Goal: Transaction & Acquisition: Purchase product/service

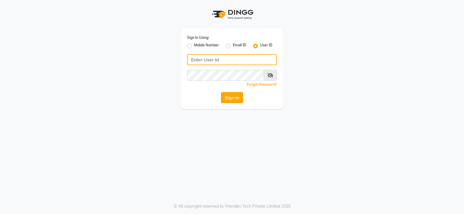
type input "prabhutasalon"
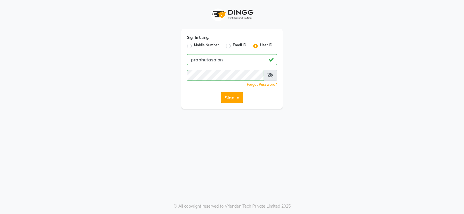
click at [230, 99] on button "Sign In" at bounding box center [232, 97] width 22 height 11
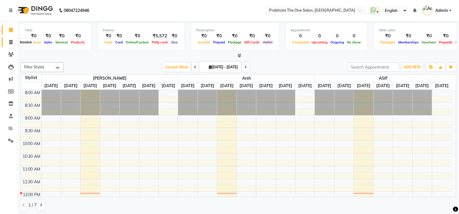
click at [11, 39] on span at bounding box center [11, 42] width 10 height 7
select select "5326"
select select "service"
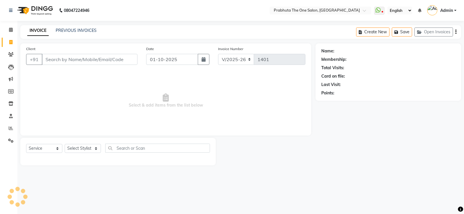
drag, startPoint x: 77, startPoint y: 60, endPoint x: 59, endPoint y: 59, distance: 18.0
click at [77, 59] on input "Client" at bounding box center [90, 59] width 96 height 11
type input "9341430675"
click at [125, 57] on span "Add Client" at bounding box center [122, 60] width 23 height 6
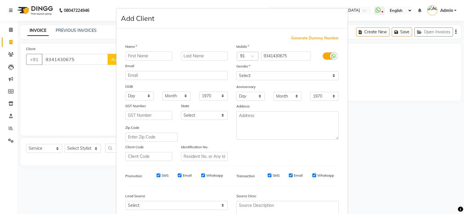
click at [157, 56] on input "text" at bounding box center [148, 56] width 47 height 9
type input "Smriti"
click at [297, 81] on div "Mobile Country Code × 91 9341430675 Gender Select Male Female Other Prefer Not …" at bounding box center [287, 102] width 111 height 118
click at [300, 76] on select "Select Male Female Other Prefer Not To Say" at bounding box center [287, 75] width 102 height 9
select select "female"
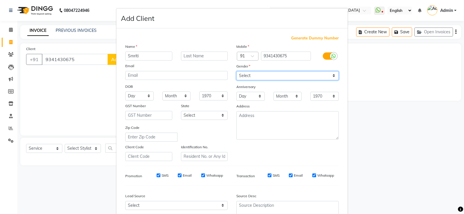
click at [236, 71] on select "Select Male Female Other Prefer Not To Say" at bounding box center [287, 75] width 102 height 9
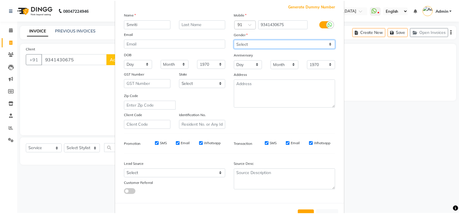
scroll to position [53, 0]
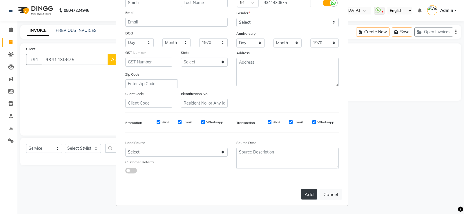
click at [305, 192] on button "Add" at bounding box center [309, 194] width 16 height 10
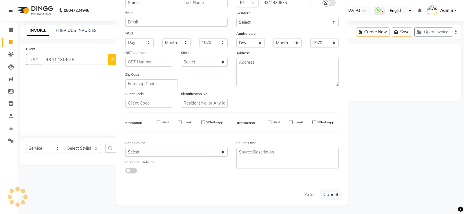
select select
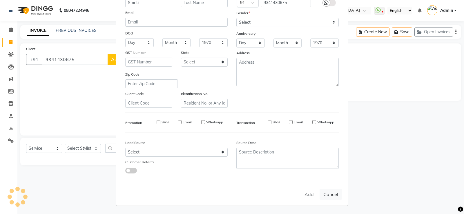
select select
checkbox input "false"
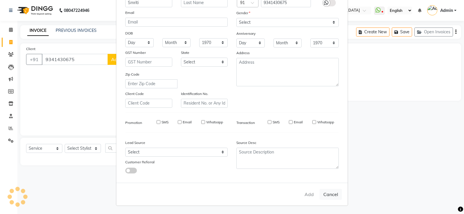
checkbox input "false"
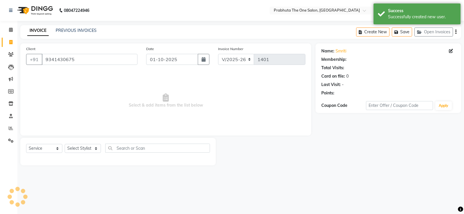
select select "1: Object"
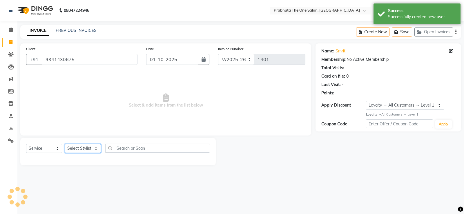
click at [75, 147] on select "Select Stylist anamika Arsh ASIF ausween thapa devika Divya kashyap Gurmeet kas…" at bounding box center [83, 148] width 36 height 9
select select "93246"
click at [65, 144] on select "Select Stylist anamika Arsh ASIF ausween thapa devika Divya kashyap Gurmeet kas…" at bounding box center [83, 148] width 36 height 9
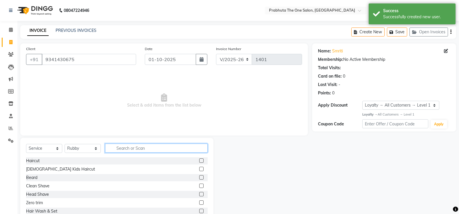
click at [149, 150] on input "text" at bounding box center [156, 148] width 103 height 9
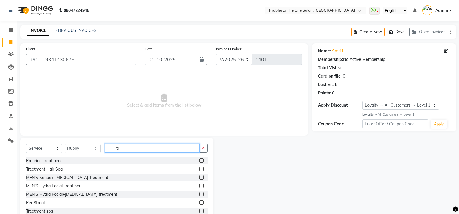
type input "t"
type input "thre"
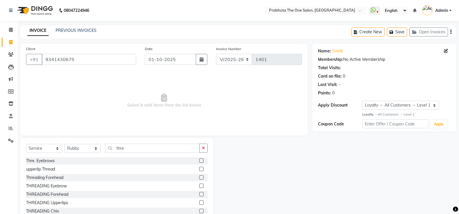
click at [199, 160] on label at bounding box center [201, 161] width 4 height 4
click at [199, 160] on input "checkbox" at bounding box center [201, 161] width 4 height 4
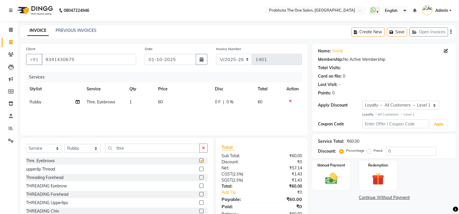
checkbox input "false"
click at [199, 176] on label at bounding box center [201, 177] width 4 height 4
click at [199, 176] on input "checkbox" at bounding box center [201, 178] width 4 height 4
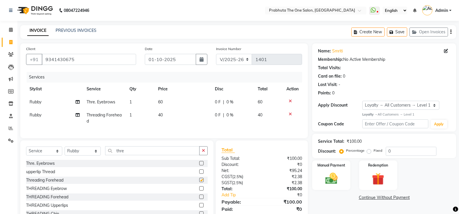
checkbox input "false"
click at [333, 174] on img at bounding box center [331, 178] width 21 height 15
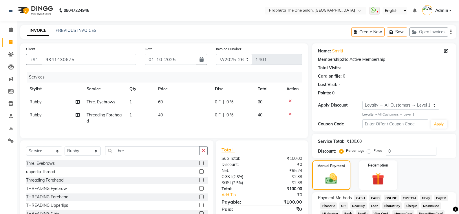
click at [359, 199] on span "CASH" at bounding box center [360, 198] width 12 height 7
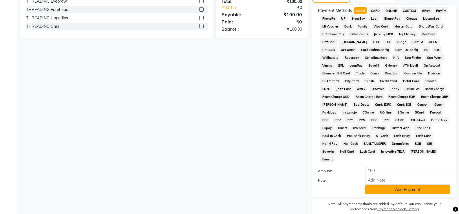
click at [399, 185] on button "Add Payment" at bounding box center [407, 189] width 85 height 9
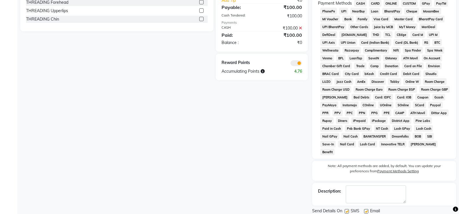
scroll to position [207, 0]
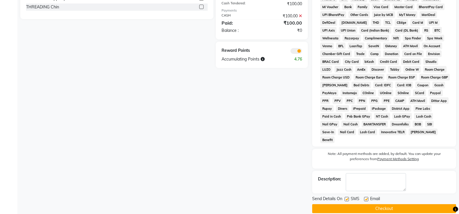
click at [405, 204] on button "Checkout" at bounding box center [384, 208] width 144 height 9
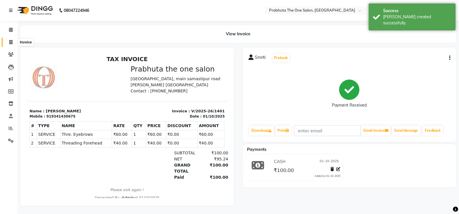
click at [13, 41] on span at bounding box center [11, 42] width 10 height 7
select select "5326"
select select "service"
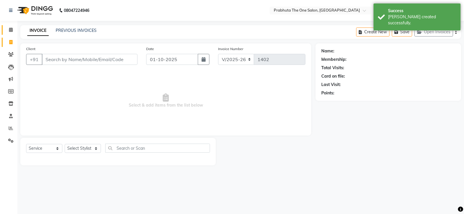
click at [14, 26] on link "Calendar" at bounding box center [9, 30] width 14 height 10
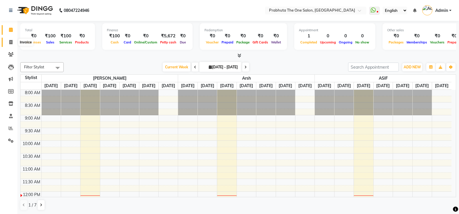
click at [13, 45] on span at bounding box center [11, 42] width 10 height 7
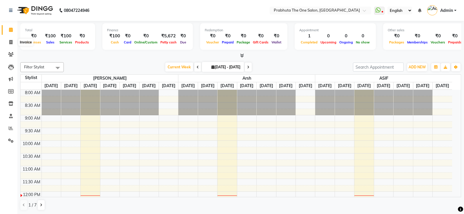
select select "5326"
select select "service"
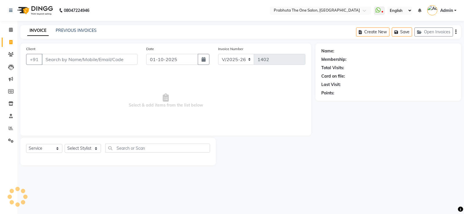
click at [113, 57] on input "Client" at bounding box center [90, 59] width 96 height 11
type input "990524188"
click at [121, 58] on span "Add Client" at bounding box center [122, 60] width 23 height 6
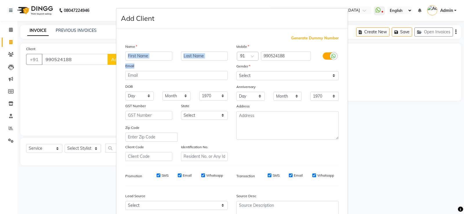
click at [138, 60] on div "Name Email DOB Day 01 02 03 04 05 06 07 08 09 10 11 12 13 14 15 16 17 18 19 20 …" at bounding box center [176, 102] width 111 height 118
click at [151, 55] on input "text" at bounding box center [148, 56] width 47 height 9
type input "sanju"
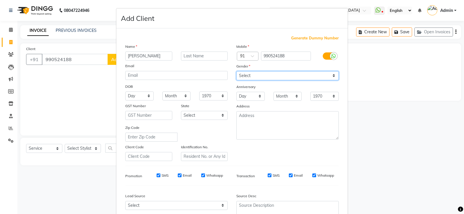
click at [292, 74] on select "Select Male Female Other Prefer Not To Say" at bounding box center [287, 75] width 102 height 9
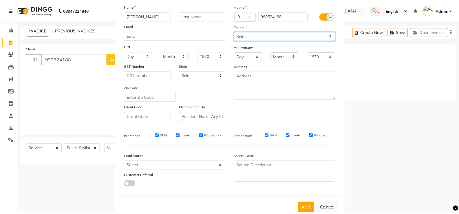
scroll to position [53, 0]
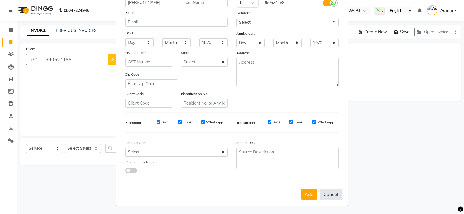
click at [333, 196] on button "Cancel" at bounding box center [330, 194] width 22 height 11
select select
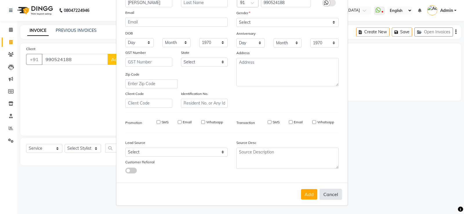
select select
checkbox input "false"
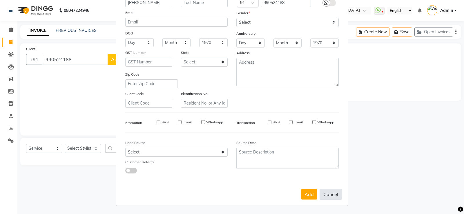
checkbox input "false"
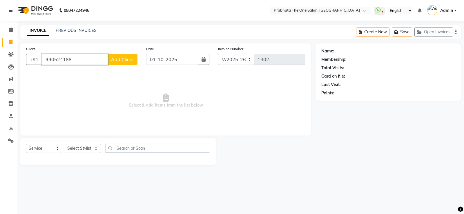
click at [103, 59] on input "990524188" at bounding box center [75, 59] width 66 height 11
type input "9"
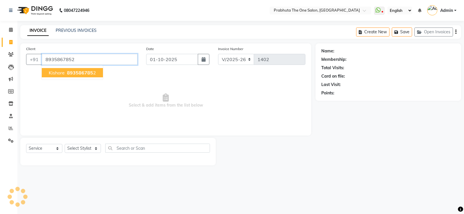
type input "8935867852"
select select "1: Object"
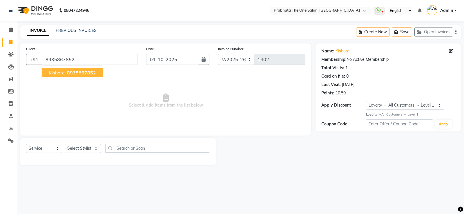
click at [95, 73] on button "Kishore 893586785 2" at bounding box center [72, 72] width 61 height 9
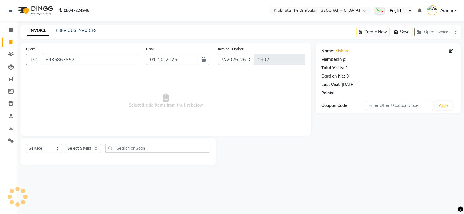
select select "1: Object"
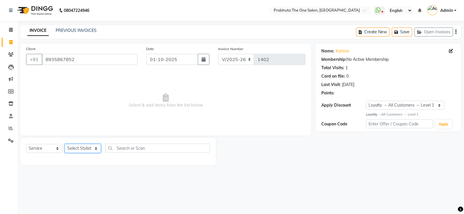
click at [85, 146] on select "Select Stylist anamika Arsh ASIF ausween thapa devika Divya kashyap Gurmeet kas…" at bounding box center [83, 148] width 36 height 9
select select "60971"
click at [65, 144] on select "Select Stylist anamika Arsh ASIF ausween thapa devika Divya kashyap Gurmeet kas…" at bounding box center [83, 148] width 36 height 9
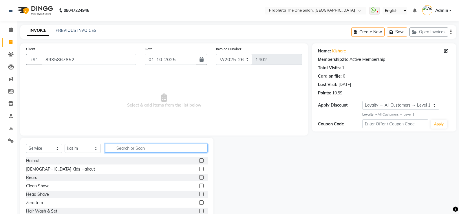
click at [197, 149] on input "text" at bounding box center [156, 148] width 103 height 9
type input "h"
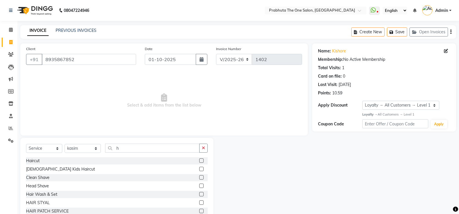
click at [199, 160] on label at bounding box center [201, 161] width 4 height 4
click at [199, 160] on input "checkbox" at bounding box center [201, 161] width 4 height 4
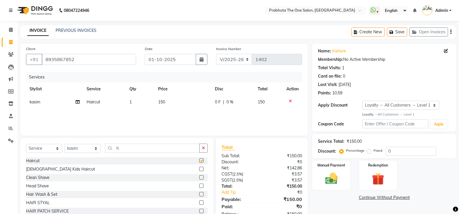
checkbox input "false"
click at [218, 97] on td "0 F | 0 %" at bounding box center [233, 102] width 43 height 13
select select "60971"
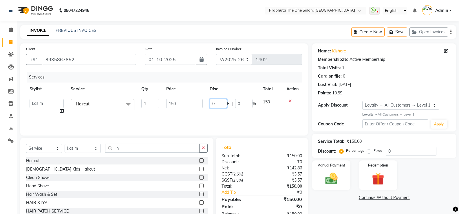
click at [223, 101] on input "0" at bounding box center [218, 103] width 17 height 9
type input "50"
click at [141, 145] on input "h" at bounding box center [152, 148] width 94 height 9
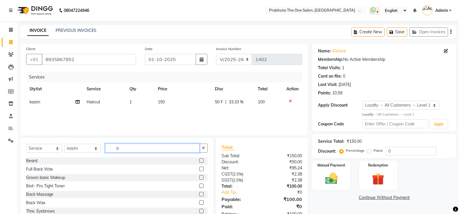
type input "b"
click at [199, 159] on label at bounding box center [201, 161] width 4 height 4
click at [199, 159] on input "checkbox" at bounding box center [201, 161] width 4 height 4
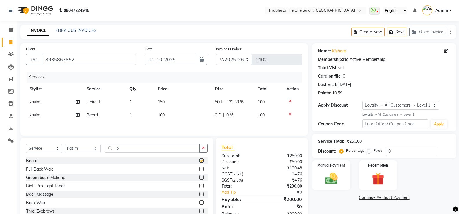
checkbox input "false"
click at [218, 99] on td "50 F | 33.33 %" at bounding box center [233, 102] width 43 height 13
select select "60971"
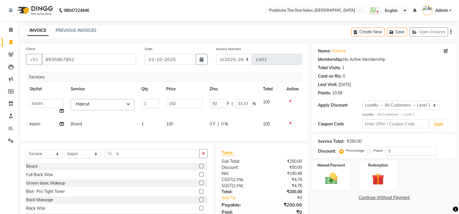
click at [229, 106] on div "50 F | 33.33 %" at bounding box center [233, 103] width 46 height 9
click at [221, 101] on input "50" at bounding box center [218, 103] width 17 height 9
type input "5"
type input "00"
click at [239, 125] on div "Services Stylist Service Qty Price Disc Total Action anamika Arsh ASIF ausween …" at bounding box center [164, 103] width 276 height 63
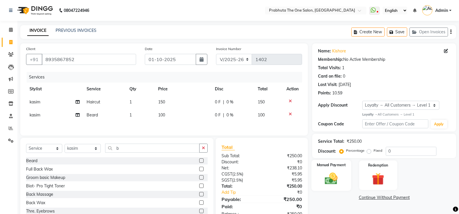
click at [345, 176] on div "Manual Payment" at bounding box center [332, 175] width 40 height 31
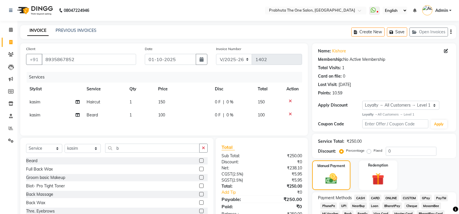
click at [428, 198] on span "GPay" at bounding box center [426, 198] width 12 height 7
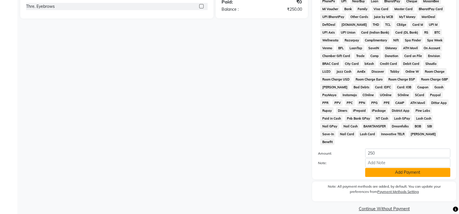
click at [425, 168] on button "Add Payment" at bounding box center [407, 172] width 85 height 9
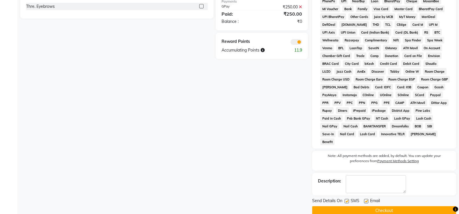
click at [424, 206] on button "Checkout" at bounding box center [384, 210] width 144 height 9
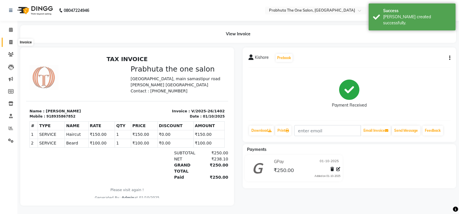
click at [12, 41] on icon at bounding box center [10, 42] width 3 height 4
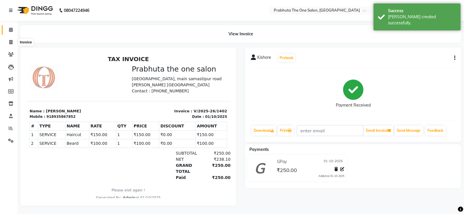
select select "5326"
select select "service"
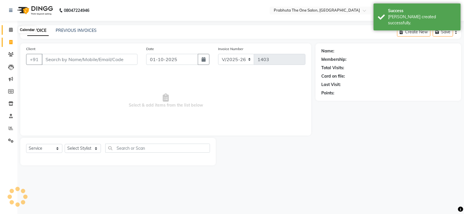
click at [11, 32] on span at bounding box center [11, 30] width 10 height 7
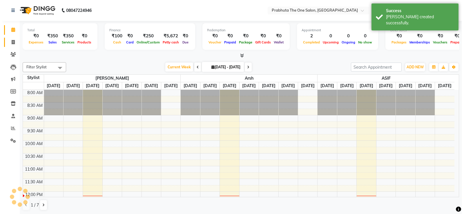
scroll to position [102, 0]
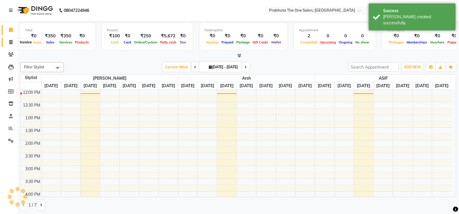
click at [11, 40] on icon at bounding box center [10, 42] width 3 height 4
select select "5326"
select select "service"
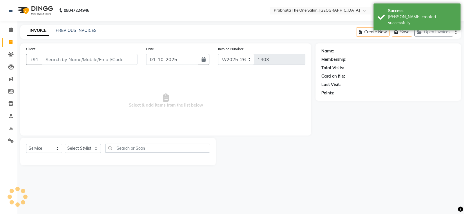
click at [83, 60] on input "Client" at bounding box center [90, 59] width 96 height 11
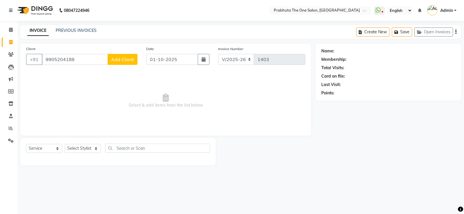
type input "9905204188"
click at [117, 58] on span "Add Client" at bounding box center [122, 60] width 23 height 6
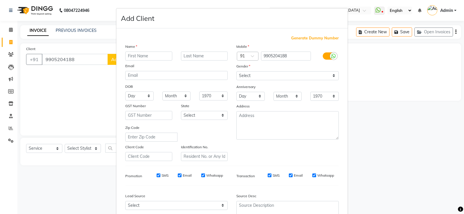
click at [130, 55] on input "text" at bounding box center [148, 56] width 47 height 9
type input "sanju"
click at [316, 69] on div "Gender" at bounding box center [287, 67] width 111 height 8
click at [315, 74] on select "Select Male Female Other Prefer Not To Say" at bounding box center [287, 75] width 102 height 9
select select "male"
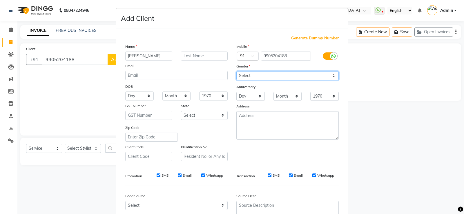
click at [236, 71] on select "Select Male Female Other Prefer Not To Say" at bounding box center [287, 75] width 102 height 9
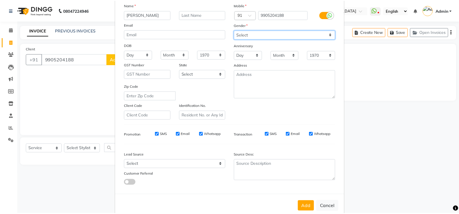
scroll to position [53, 0]
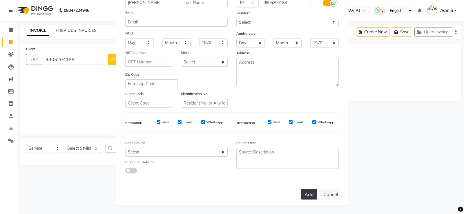
click at [310, 194] on button "Add" at bounding box center [309, 194] width 16 height 10
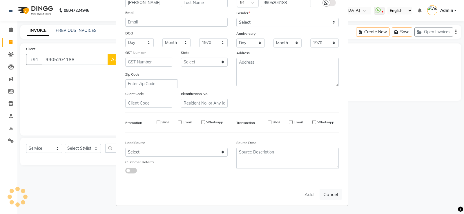
select select
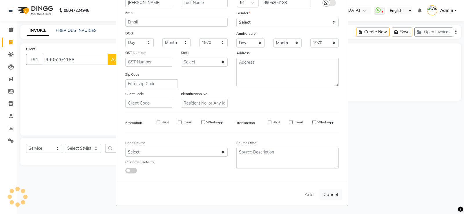
select select
checkbox input "false"
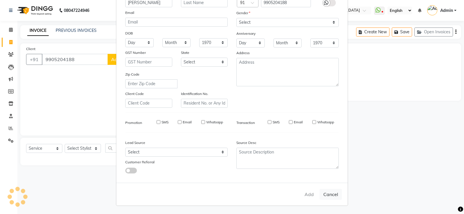
checkbox input "false"
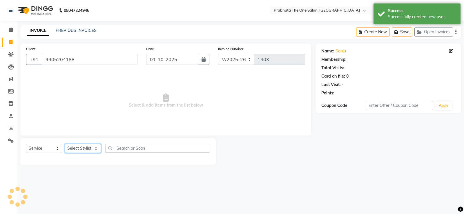
click at [79, 150] on select "Select Stylist anamika Arsh ASIF ausween thapa devika Divya kashyap Gurmeet kas…" at bounding box center [83, 148] width 36 height 9
select select "1: Object"
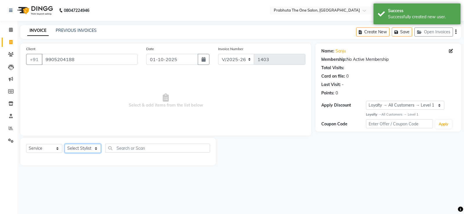
select select "60971"
click at [65, 144] on select "Select Stylist anamika Arsh ASIF ausween thapa devika Divya kashyap Gurmeet kas…" at bounding box center [83, 148] width 36 height 9
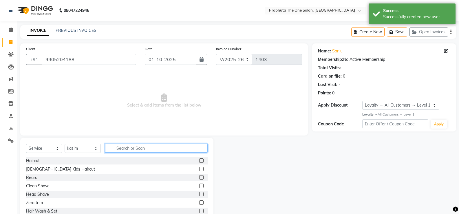
click at [167, 150] on input "text" at bounding box center [156, 148] width 103 height 9
click at [199, 159] on label at bounding box center [201, 161] width 4 height 4
click at [199, 159] on input "checkbox" at bounding box center [201, 161] width 4 height 4
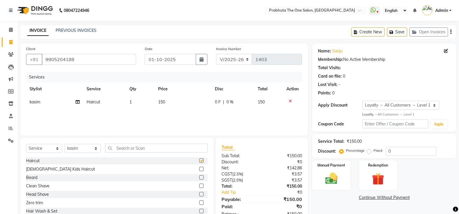
checkbox input "false"
click at [145, 94] on th "Qty" at bounding box center [140, 89] width 29 height 13
click at [145, 98] on td "1" at bounding box center [140, 102] width 29 height 13
select select "60971"
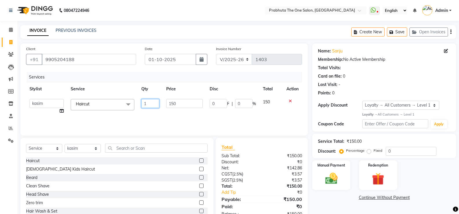
click at [145, 102] on input "1" at bounding box center [150, 103] width 18 height 9
click at [148, 104] on input "1" at bounding box center [150, 103] width 18 height 9
type input "2"
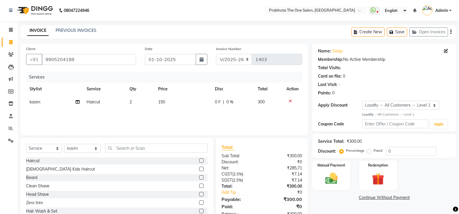
click at [183, 104] on td "150" at bounding box center [183, 102] width 57 height 13
select select "60971"
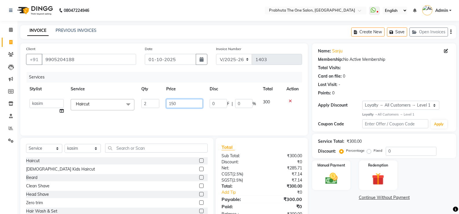
click at [183, 104] on input "150" at bounding box center [184, 103] width 36 height 9
type input "1"
type input "99"
click at [183, 120] on div "Services Stylist Service Qty Price Disc Total Action anamika Arsh ASIF ausween …" at bounding box center [164, 101] width 276 height 58
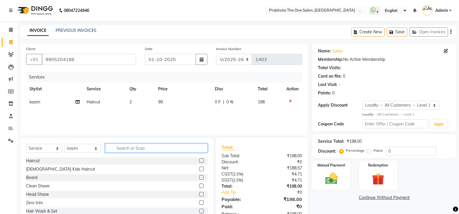
click at [170, 146] on input "text" at bounding box center [156, 148] width 103 height 9
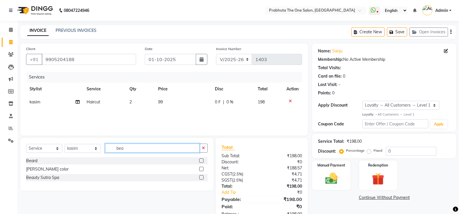
type input "bea"
click at [202, 160] on label at bounding box center [201, 161] width 4 height 4
click at [202, 160] on input "checkbox" at bounding box center [201, 161] width 4 height 4
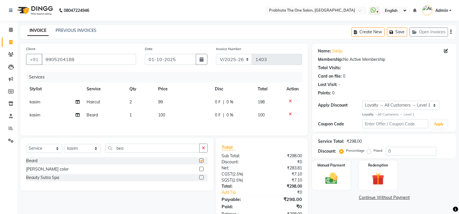
checkbox input "false"
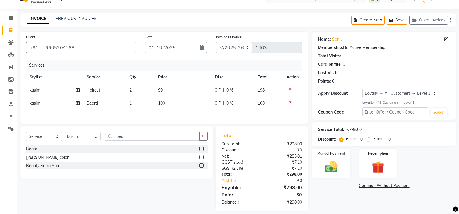
scroll to position [19, 0]
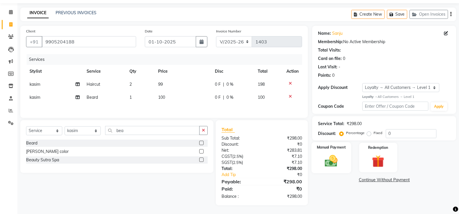
click at [340, 152] on div "Manual Payment" at bounding box center [332, 157] width 40 height 31
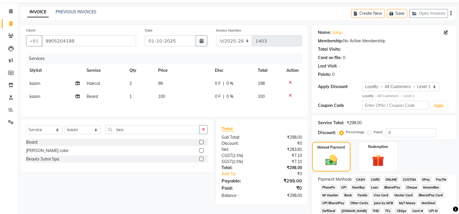
click at [358, 180] on span "CASH" at bounding box center [360, 179] width 12 height 7
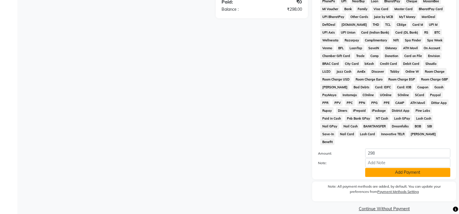
click at [374, 168] on button "Add Payment" at bounding box center [407, 172] width 85 height 9
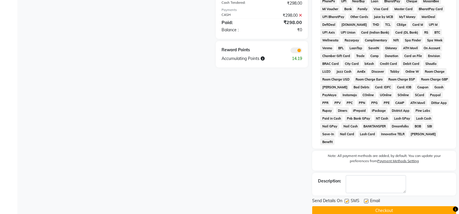
click at [388, 206] on button "Checkout" at bounding box center [384, 210] width 144 height 9
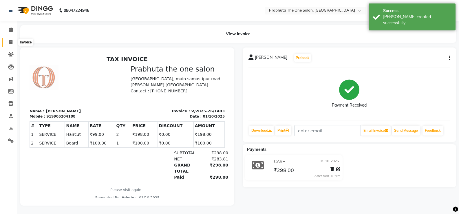
click at [12, 42] on icon at bounding box center [10, 42] width 3 height 4
select select "service"
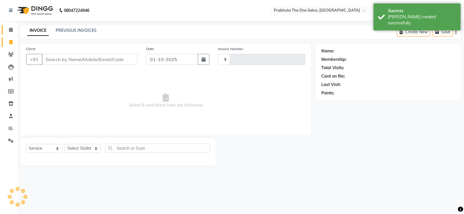
type input "1404"
select select "5326"
click at [12, 28] on icon at bounding box center [11, 30] width 4 height 4
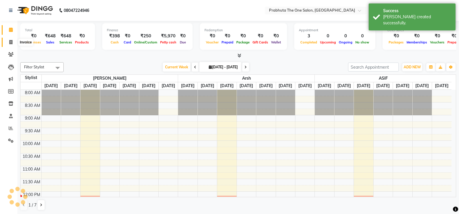
click at [8, 43] on span at bounding box center [11, 42] width 10 height 7
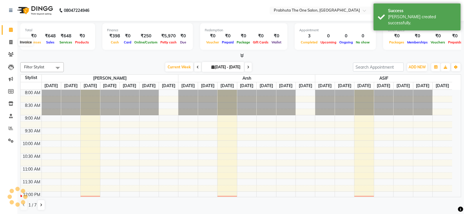
select select "service"
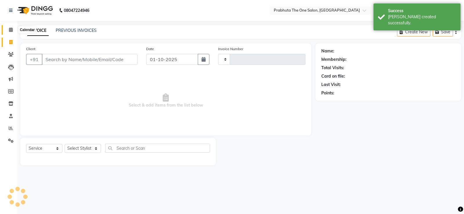
type input "1404"
select select "5326"
click at [12, 27] on span at bounding box center [11, 30] width 10 height 7
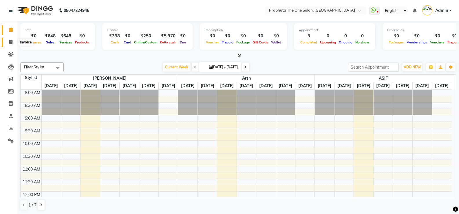
click at [12, 40] on icon at bounding box center [10, 42] width 3 height 4
select select "service"
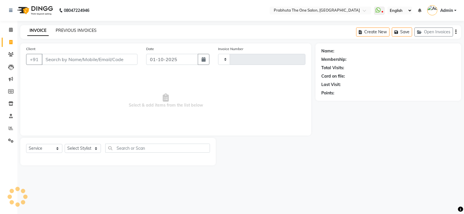
type input "1404"
select select "5326"
click at [81, 29] on link "PREVIOUS INVOICES" at bounding box center [76, 30] width 41 height 5
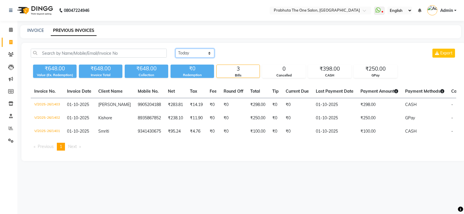
drag, startPoint x: 212, startPoint y: 52, endPoint x: 203, endPoint y: 51, distance: 8.5
click at [212, 52] on select "Today Yesterday Custom Range" at bounding box center [194, 53] width 39 height 9
select select "range"
click at [175, 49] on select "Today Yesterday Custom Range" at bounding box center [194, 53] width 39 height 9
click at [245, 56] on input "01-10-2025" at bounding box center [242, 53] width 41 height 8
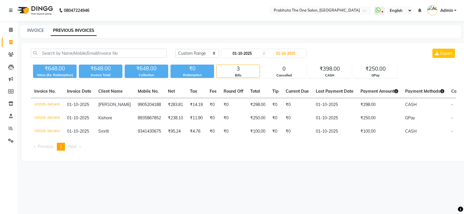
select select "10"
select select "2025"
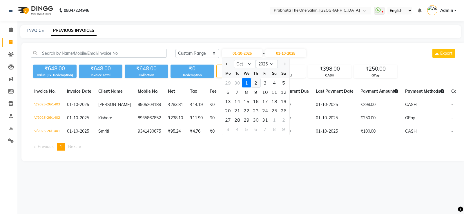
click at [255, 80] on div "2" at bounding box center [255, 82] width 9 height 9
type input "02-10-2025"
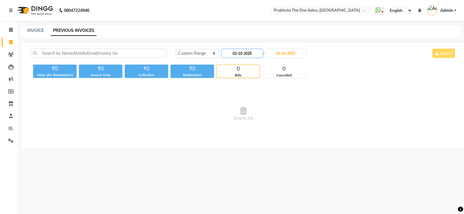
click at [249, 54] on input "02-10-2025" at bounding box center [242, 53] width 41 height 8
select select "10"
select select "2025"
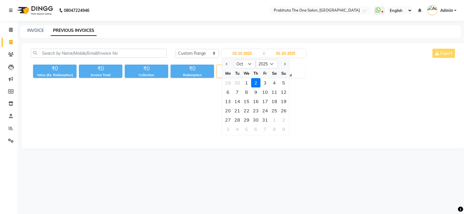
click at [208, 104] on span "Empty list" at bounding box center [243, 114] width 425 height 58
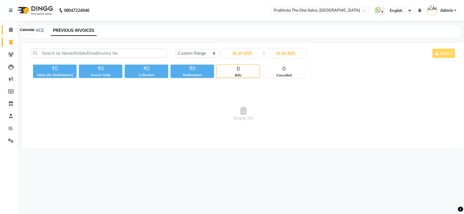
click at [12, 28] on icon at bounding box center [11, 30] width 4 height 4
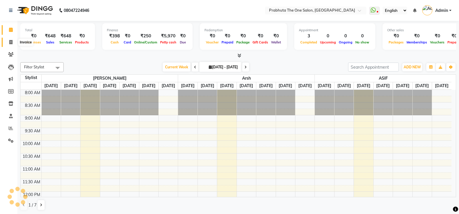
click at [10, 39] on span at bounding box center [11, 42] width 10 height 7
select select "service"
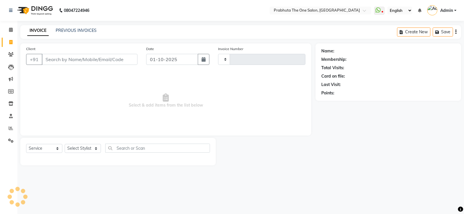
type input "1404"
select select "5326"
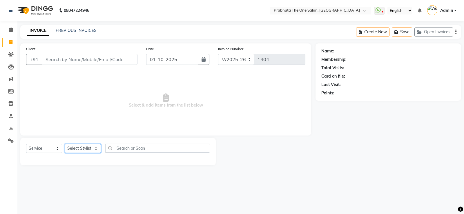
click at [80, 144] on div "Select Service Product Membership Package Voucher Prepaid Gift Card Select Styl…" at bounding box center [118, 151] width 184 height 14
select select "82692"
click at [65, 144] on select "Select Stylist anamika Arsh ASIF ausween thapa devika Divya kashyap Gurmeet kas…" at bounding box center [83, 148] width 36 height 9
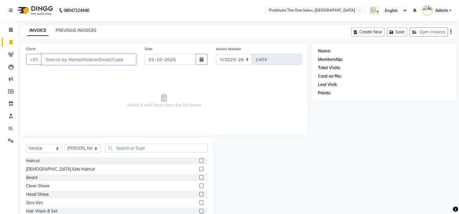
click at [89, 59] on input "Client" at bounding box center [89, 59] width 94 height 11
click at [119, 54] on div "Client +91" at bounding box center [81, 58] width 119 height 24
click at [105, 59] on input "Client" at bounding box center [89, 59] width 94 height 11
type input "75"
click at [10, 29] on icon at bounding box center [11, 30] width 4 height 4
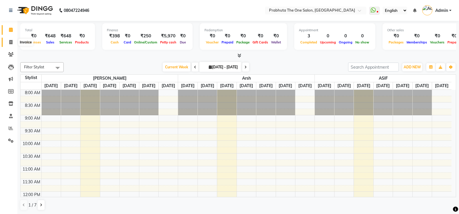
click at [13, 42] on span at bounding box center [11, 42] width 10 height 7
select select "service"
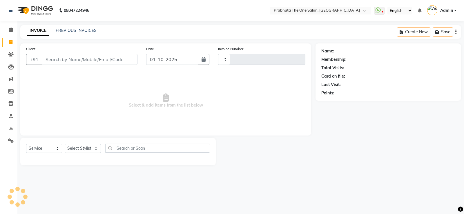
type input "1404"
select select "5326"
click at [74, 57] on input "Client" at bounding box center [90, 59] width 96 height 11
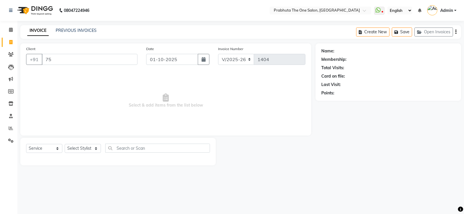
click at [94, 59] on input "75" at bounding box center [90, 59] width 96 height 11
type input "7549313253"
click at [127, 56] on button "Add Client" at bounding box center [123, 59] width 30 height 11
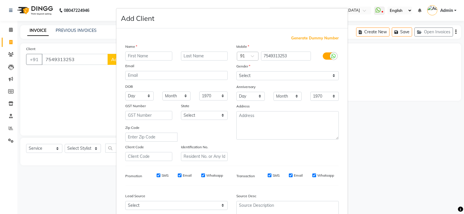
click at [153, 52] on input "text" at bounding box center [148, 56] width 47 height 9
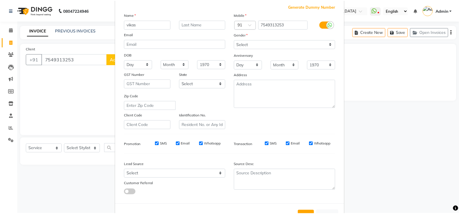
scroll to position [53, 0]
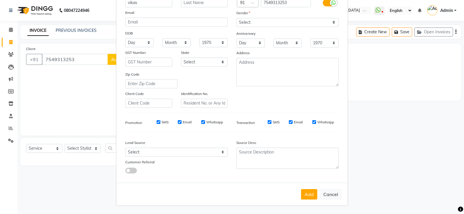
type input "vikas"
drag, startPoint x: 325, startPoint y: 24, endPoint x: 328, endPoint y: 23, distance: 3.2
click at [325, 24] on select "Select Male Female Other Prefer Not To Say" at bounding box center [287, 22] width 102 height 9
select select "male"
click at [236, 18] on select "Select Male Female Other Prefer Not To Say" at bounding box center [287, 22] width 102 height 9
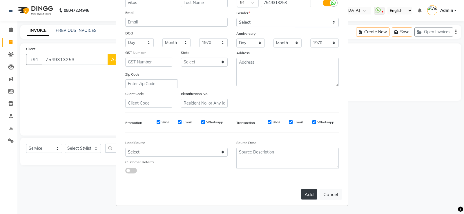
click at [301, 194] on button "Add" at bounding box center [309, 194] width 16 height 10
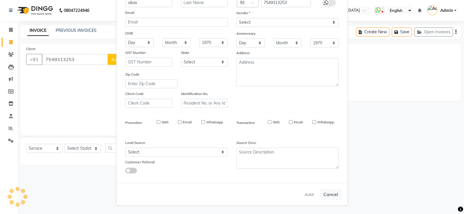
select select
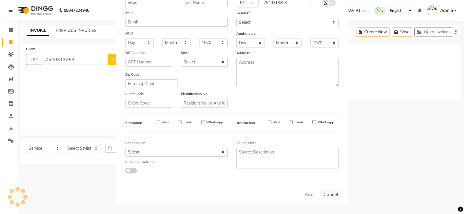
select select
checkbox input "false"
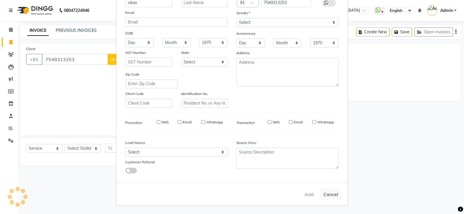
checkbox input "false"
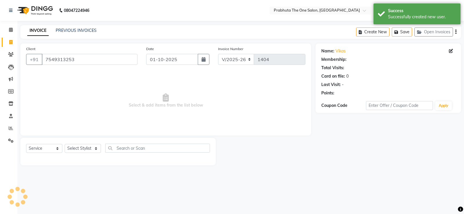
select select "1: Object"
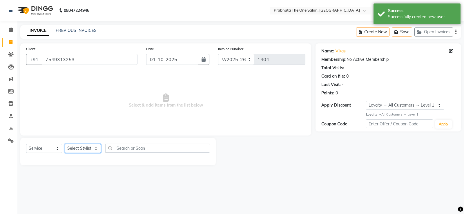
click at [81, 149] on select "Select Stylist anamika Arsh ASIF ausween thapa devika Divya kashyap Gurmeet kas…" at bounding box center [83, 148] width 36 height 9
select select "82692"
click at [65, 144] on select "Select Stylist anamika Arsh ASIF ausween thapa devika Divya kashyap Gurmeet kas…" at bounding box center [83, 148] width 36 height 9
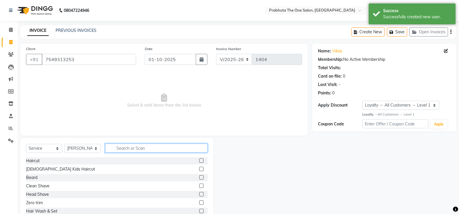
click at [180, 151] on input "text" at bounding box center [156, 148] width 103 height 9
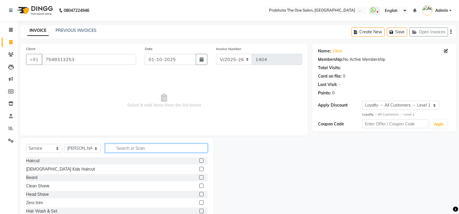
click at [145, 147] on input "text" at bounding box center [156, 148] width 103 height 9
type input "clean"
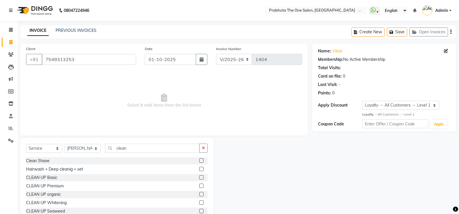
click at [199, 203] on label at bounding box center [201, 203] width 4 height 4
click at [199, 203] on input "checkbox" at bounding box center [201, 203] width 4 height 4
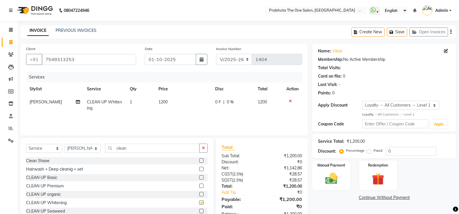
checkbox input "false"
click at [178, 102] on td "1200" at bounding box center [183, 105] width 57 height 19
select select "82692"
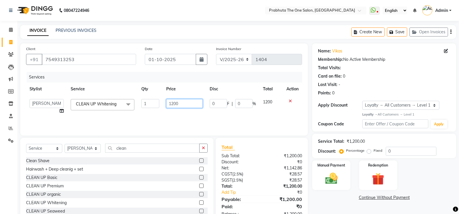
click at [187, 99] on input "1200" at bounding box center [184, 103] width 36 height 9
type input "1"
type input "2000"
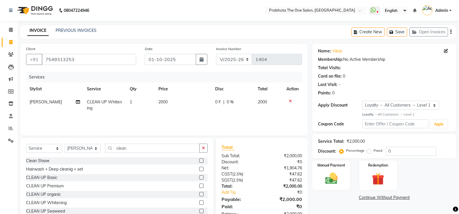
click at [190, 112] on td "2000" at bounding box center [183, 105] width 57 height 19
select select "82692"
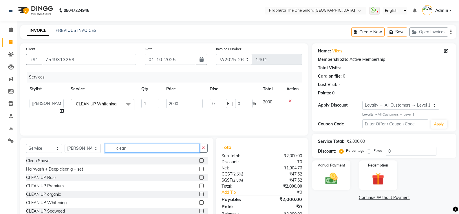
click at [152, 146] on input "clean" at bounding box center [152, 148] width 94 height 9
type input "c"
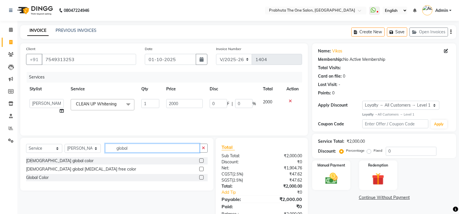
type input "global"
click at [200, 159] on label at bounding box center [201, 161] width 4 height 4
click at [200, 159] on input "checkbox" at bounding box center [201, 161] width 4 height 4
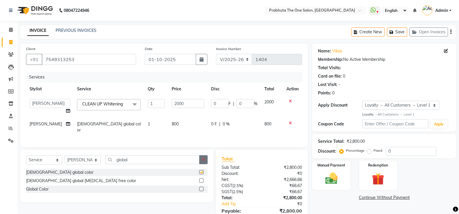
checkbox input "false"
click at [183, 123] on td "800" at bounding box center [187, 127] width 39 height 19
select select "82692"
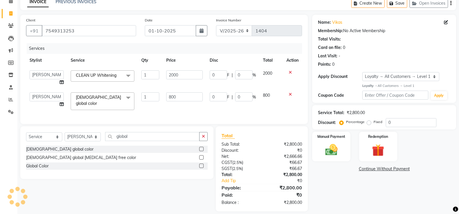
scroll to position [37, 0]
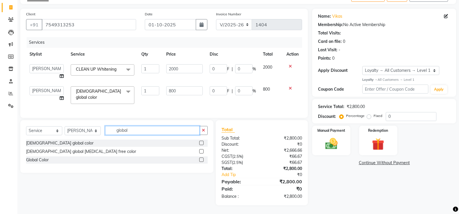
click at [173, 127] on input "global" at bounding box center [152, 130] width 94 height 9
type input "g"
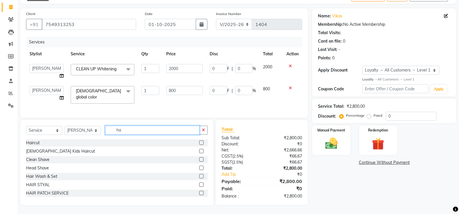
type input "ha"
click at [199, 141] on label at bounding box center [201, 143] width 4 height 4
click at [199, 141] on input "checkbox" at bounding box center [201, 143] width 4 height 4
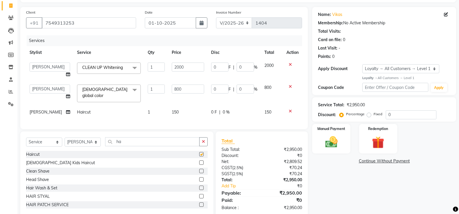
checkbox input "false"
click at [219, 109] on span "|" at bounding box center [219, 112] width 1 height 6
select select "82692"
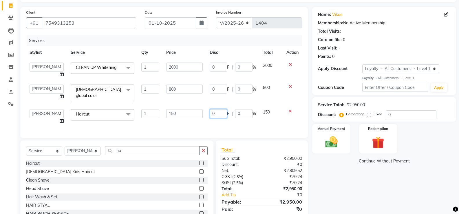
click at [226, 109] on input "0" at bounding box center [218, 113] width 17 height 9
type input "150"
click at [165, 154] on div "Select Service Product Membership Package Voucher Prepaid Gift Card Select Styl…" at bounding box center [116, 183] width 193 height 85
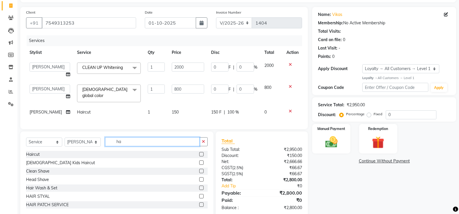
type input "h"
type input "d tan"
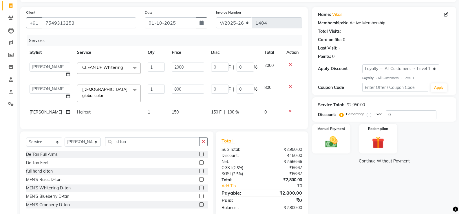
click at [199, 205] on label at bounding box center [201, 205] width 4 height 4
click at [199, 205] on input "checkbox" at bounding box center [201, 205] width 4 height 4
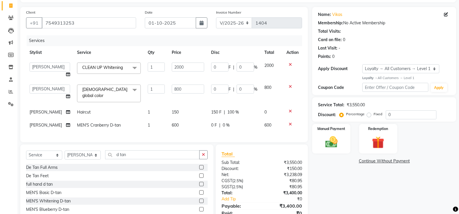
checkbox input "false"
click at [189, 131] on div "Services Stylist Service Qty Price Disc Total Action anamika Arsh ASIF ausween …" at bounding box center [164, 85] width 276 height 101
click at [216, 126] on td "0 F | 0 %" at bounding box center [234, 125] width 53 height 13
select select "82692"
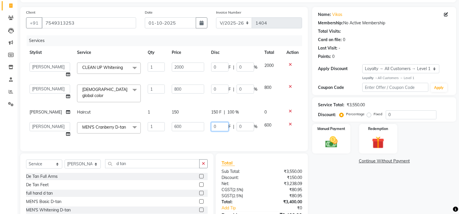
drag, startPoint x: 216, startPoint y: 126, endPoint x: 220, endPoint y: 124, distance: 4.3
click at [220, 124] on input "0" at bounding box center [219, 126] width 17 height 9
type input "600"
click at [230, 133] on div "Services Stylist Service Qty Price Disc Total Action anamika Arsh ASIF ausween …" at bounding box center [164, 90] width 276 height 110
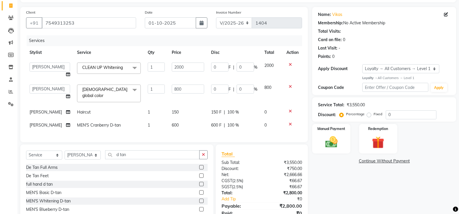
scroll to position [63, 0]
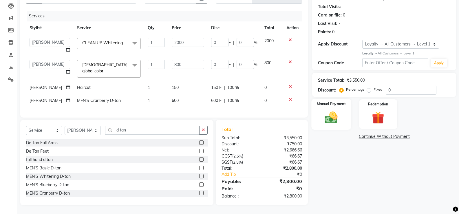
click at [337, 107] on div "Manual Payment" at bounding box center [332, 114] width 40 height 31
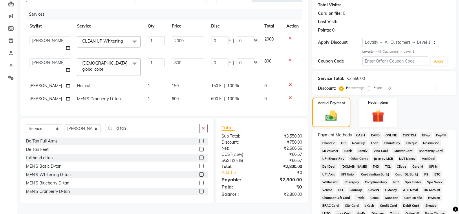
click at [366, 132] on span "CASH" at bounding box center [360, 135] width 12 height 7
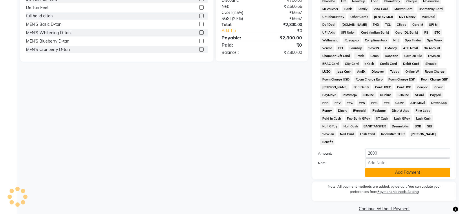
click at [378, 168] on button "Add Payment" at bounding box center [407, 172] width 85 height 9
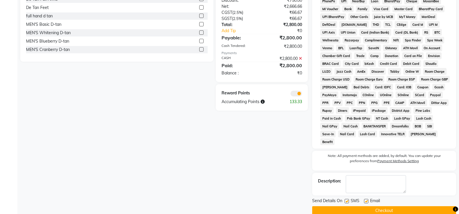
click at [384, 206] on button "Checkout" at bounding box center [384, 210] width 144 height 9
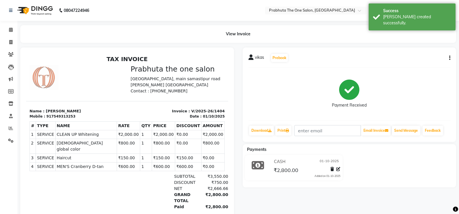
click at [10, 37] on li "Invoice" at bounding box center [8, 42] width 17 height 12
click at [10, 31] on icon at bounding box center [11, 30] width 4 height 4
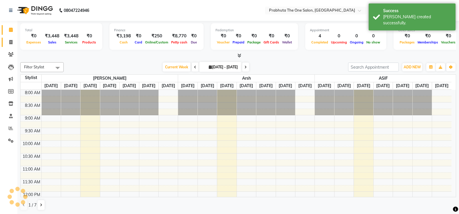
click at [12, 41] on icon at bounding box center [10, 42] width 3 height 4
select select "service"
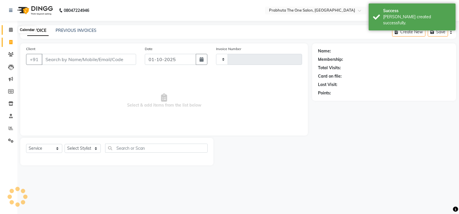
type input "1405"
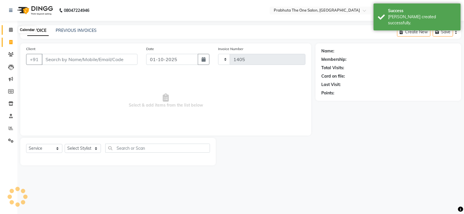
select select "5326"
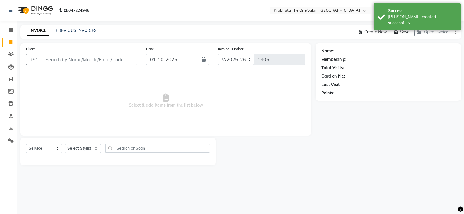
click at [117, 59] on input "Client" at bounding box center [90, 59] width 96 height 11
drag, startPoint x: 84, startPoint y: 148, endPoint x: 80, endPoint y: 144, distance: 5.7
click at [83, 148] on select "Select Stylist anamika Arsh ASIF ausween thapa devika Divya kashyap Gurmeet kas…" at bounding box center [83, 148] width 36 height 9
select select "60971"
click at [65, 144] on select "Select Stylist anamika Arsh ASIF ausween thapa devika Divya kashyap Gurmeet kas…" at bounding box center [83, 148] width 36 height 9
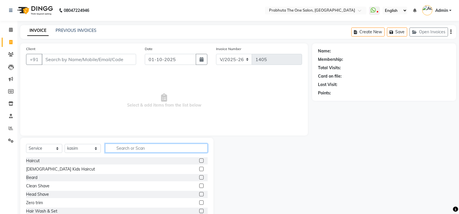
click at [151, 150] on input "text" at bounding box center [156, 148] width 103 height 9
type input "d tan"
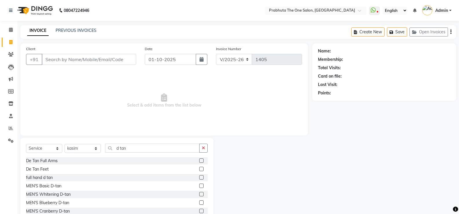
click at [199, 194] on label at bounding box center [201, 194] width 4 height 4
click at [199, 194] on input "checkbox" at bounding box center [201, 195] width 4 height 4
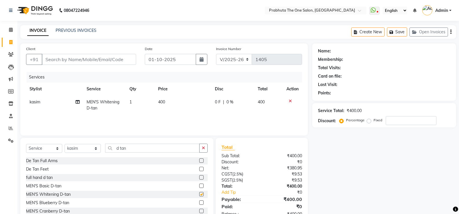
checkbox input "false"
click at [192, 106] on td "400" at bounding box center [183, 105] width 57 height 19
select select "60971"
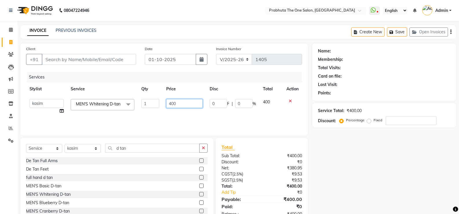
click at [192, 106] on input "400" at bounding box center [184, 103] width 36 height 9
type input "4"
type input "600"
click at [171, 144] on input "d tan" at bounding box center [152, 148] width 94 height 9
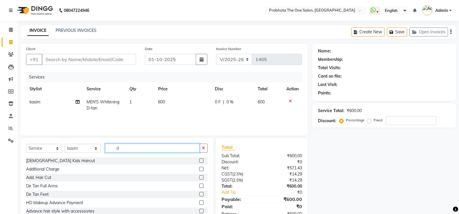
type input "d"
type input "h"
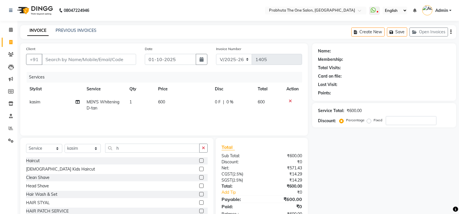
click at [199, 161] on label at bounding box center [201, 161] width 4 height 4
click at [199, 161] on input "checkbox" at bounding box center [201, 161] width 4 height 4
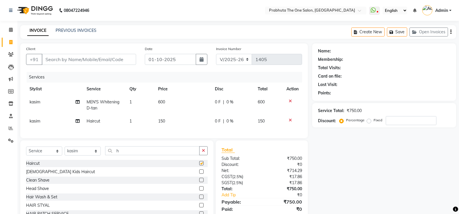
checkbox input "false"
click at [217, 121] on span "0 F" at bounding box center [218, 121] width 6 height 6
select select "60971"
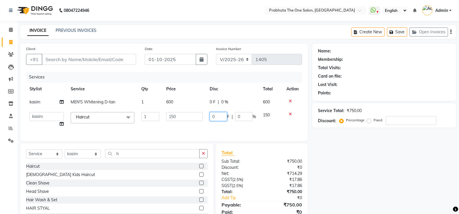
click at [222, 116] on input "0" at bounding box center [218, 116] width 17 height 9
type input "50"
click at [226, 123] on td "50 F | 0 %" at bounding box center [232, 120] width 53 height 22
select select "60971"
click at [175, 158] on input "h" at bounding box center [152, 153] width 94 height 9
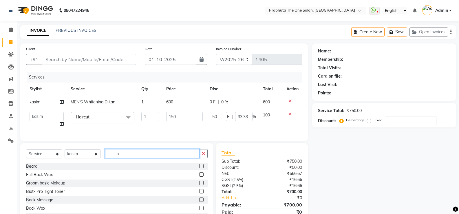
type input "b"
click at [199, 168] on label at bounding box center [201, 166] width 4 height 4
click at [199, 168] on input "checkbox" at bounding box center [201, 167] width 4 height 4
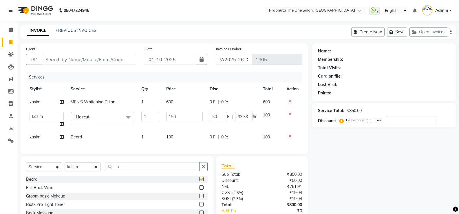
checkbox input "false"
click at [237, 143] on td "0 F | 0 %" at bounding box center [232, 137] width 53 height 13
select select "60971"
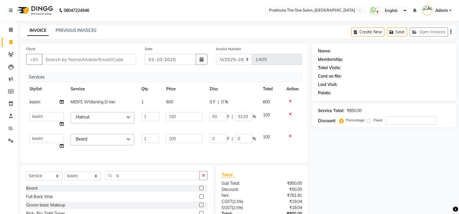
scroll to position [50, 0]
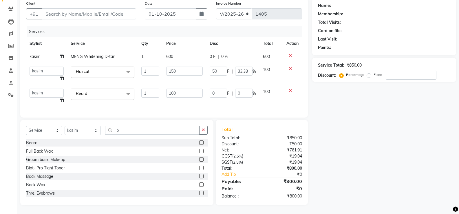
click at [283, 94] on td at bounding box center [292, 96] width 19 height 22
click at [40, 128] on select "Select Service Product Membership Package Voucher Prepaid Gift Card" at bounding box center [44, 130] width 36 height 9
select select "product"
click at [26, 126] on select "Select Service Product Membership Package Voucher Prepaid Gift Card" at bounding box center [44, 130] width 36 height 9
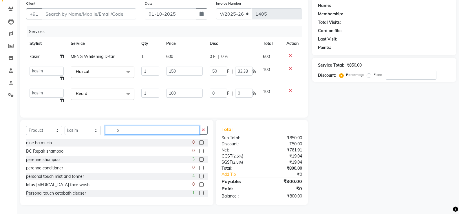
click at [179, 129] on input "b" at bounding box center [152, 130] width 94 height 9
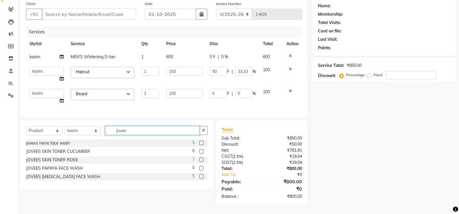
type input "jovee"
click at [200, 178] on label at bounding box center [201, 176] width 4 height 4
click at [200, 178] on input "checkbox" at bounding box center [201, 177] width 4 height 4
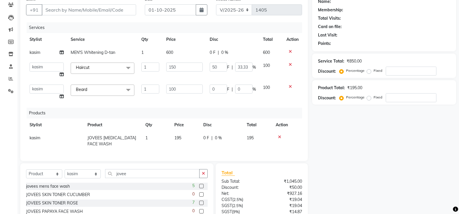
checkbox input "false"
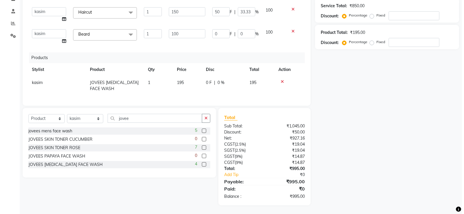
scroll to position [0, 0]
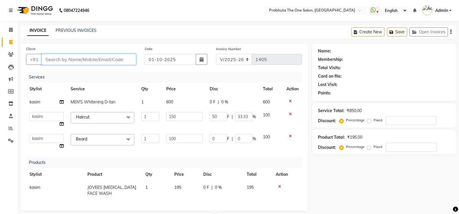
click at [108, 58] on input "Client" at bounding box center [89, 59] width 94 height 11
type input "9"
type input "0"
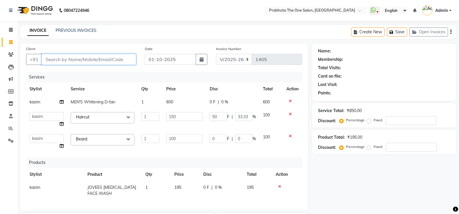
type input "0"
type input "9965258545"
click at [125, 57] on span "Add Client" at bounding box center [121, 60] width 23 height 6
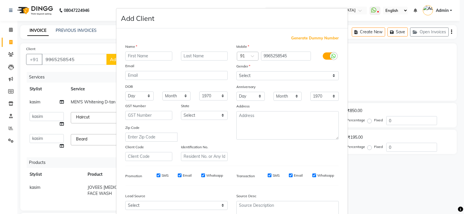
click at [160, 53] on input "text" at bounding box center [148, 56] width 47 height 9
type input "babu lal"
click at [331, 76] on select "Select Male Female Other Prefer Not To Say" at bounding box center [287, 75] width 102 height 9
click at [236, 71] on select "Select Male Female Other Prefer Not To Say" at bounding box center [287, 75] width 102 height 9
click at [319, 77] on select "Select Male Female Other Prefer Not To Say" at bounding box center [287, 75] width 102 height 9
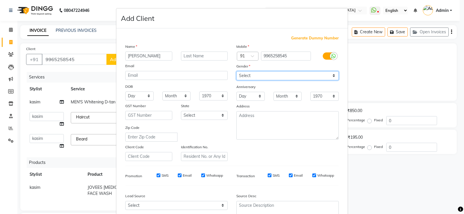
select select "male"
click at [236, 71] on select "Select Male Female Other Prefer Not To Say" at bounding box center [287, 75] width 102 height 9
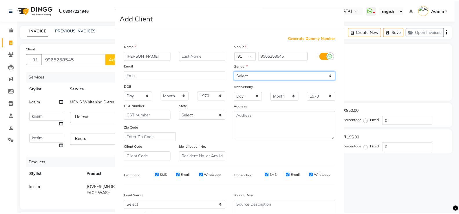
scroll to position [53, 0]
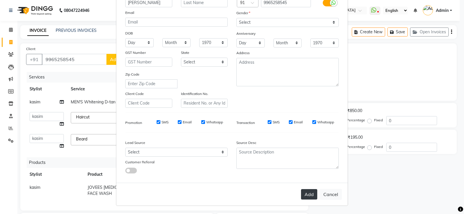
click at [305, 192] on button "Add" at bounding box center [309, 194] width 16 height 10
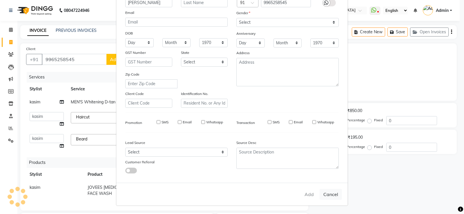
select select
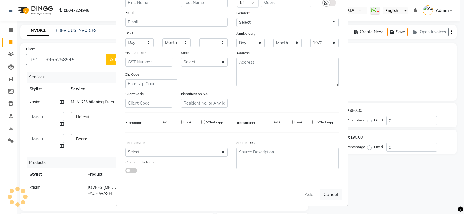
select select
checkbox input "false"
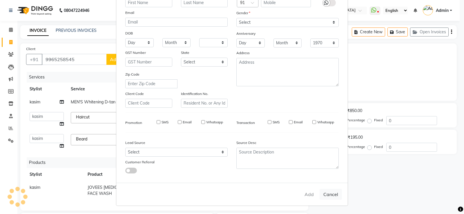
checkbox input "false"
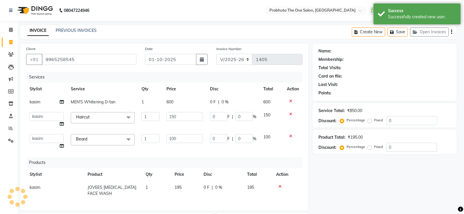
select select "1: Object"
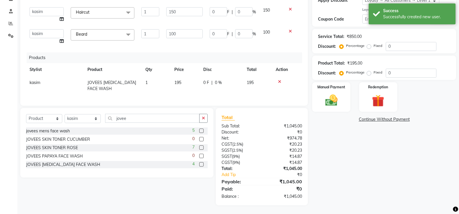
scroll to position [0, 0]
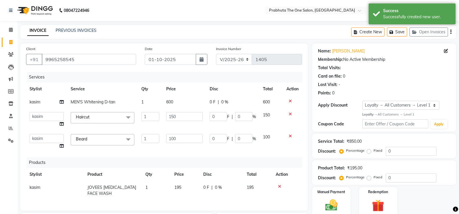
click at [222, 103] on span "0 %" at bounding box center [224, 102] width 7 height 6
select select "60971"
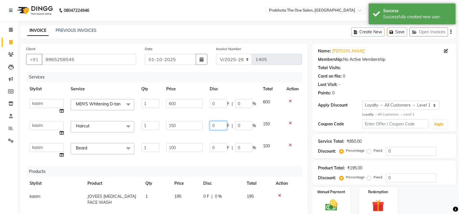
click at [223, 126] on input "0" at bounding box center [218, 125] width 17 height 9
type input "50"
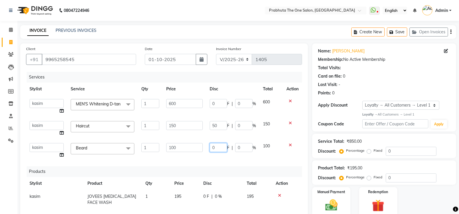
click at [219, 150] on td "0 F | 0 %" at bounding box center [232, 151] width 53 height 22
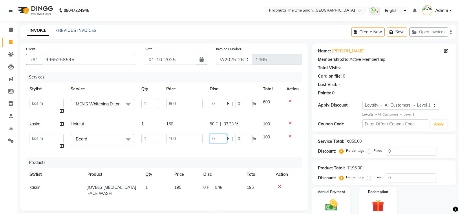
type input "00"
click at [286, 154] on div "Services Stylist Service Qty Price Disc Total Action anamika Arsh ASIF ausween …" at bounding box center [164, 138] width 276 height 133
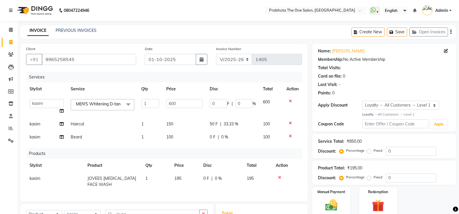
scroll to position [103, 0]
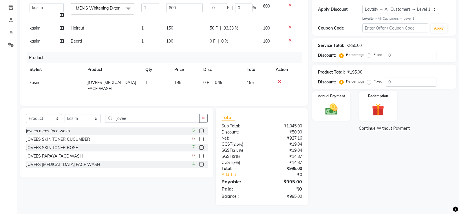
click at [217, 35] on td "0 F | 0 %" at bounding box center [232, 41] width 53 height 13
select select "60971"
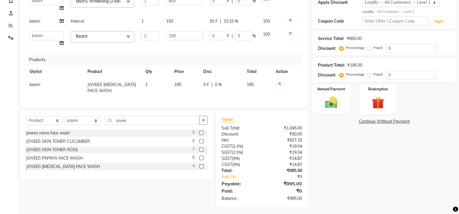
click at [222, 33] on td "0 F | 0 %" at bounding box center [232, 39] width 53 height 22
click at [219, 35] on input "0" at bounding box center [218, 35] width 17 height 9
type input "100"
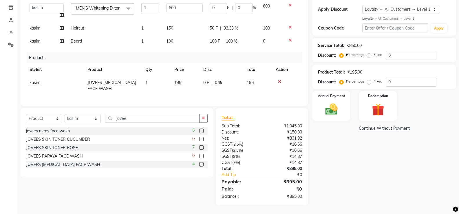
click at [249, 59] on div "Products" at bounding box center [167, 57] width 280 height 11
click at [328, 93] on label "Manual Payment" at bounding box center [331, 96] width 29 height 6
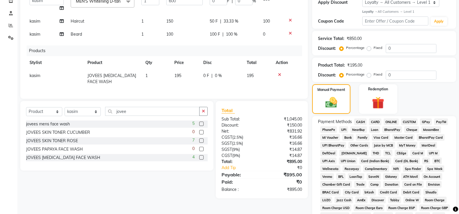
click at [360, 121] on span "CASH" at bounding box center [360, 122] width 12 height 7
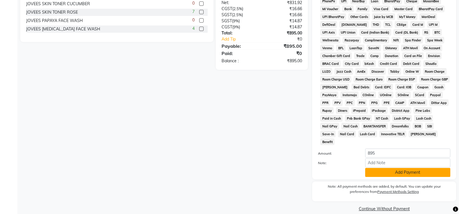
click at [392, 168] on button "Add Payment" at bounding box center [407, 172] width 85 height 9
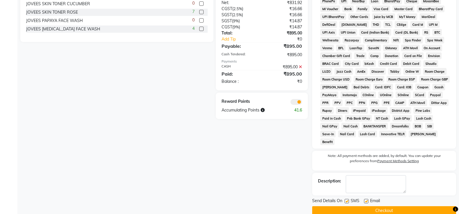
click at [396, 198] on div "Send Details On SMS Email" at bounding box center [384, 201] width 144 height 7
click at [396, 198] on div "Send Details On SMS Email Checkout" at bounding box center [384, 206] width 144 height 17
click at [397, 206] on button "Checkout" at bounding box center [384, 210] width 144 height 9
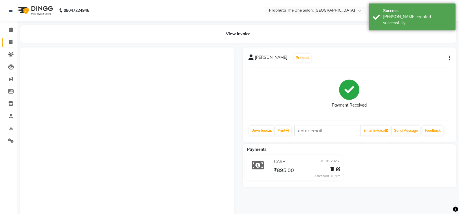
click at [9, 38] on link "Invoice" at bounding box center [9, 43] width 14 height 10
select select "5326"
select select "service"
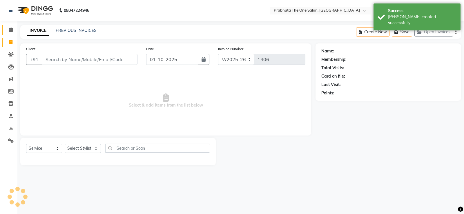
click at [12, 34] on link "Calendar" at bounding box center [9, 30] width 14 height 10
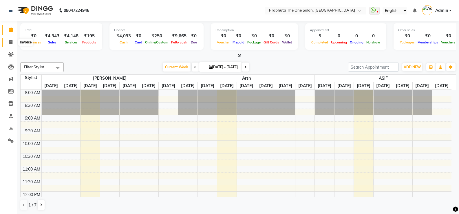
click at [9, 44] on span at bounding box center [11, 42] width 10 height 7
select select "service"
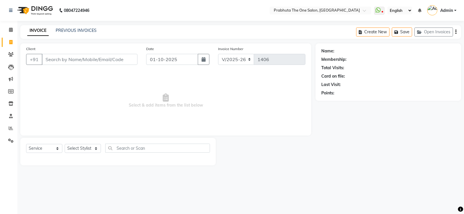
click at [10, 40] on icon at bounding box center [10, 42] width 3 height 4
click at [9, 30] on icon at bounding box center [11, 30] width 4 height 4
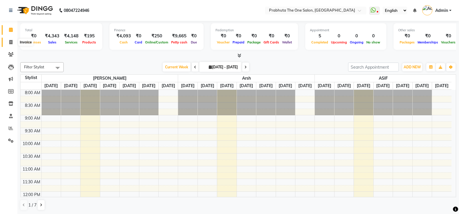
click at [13, 41] on span at bounding box center [11, 42] width 10 height 7
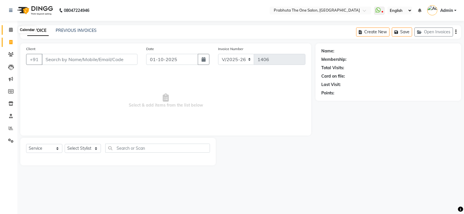
click at [7, 28] on span at bounding box center [11, 30] width 10 height 7
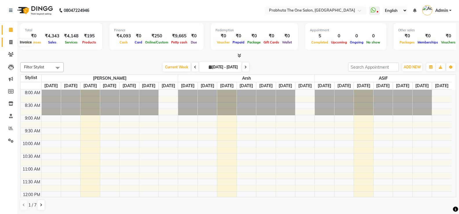
click at [11, 40] on icon at bounding box center [10, 42] width 3 height 4
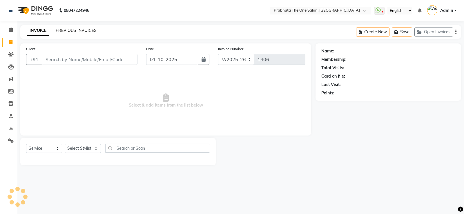
click at [77, 30] on link "PREVIOUS INVOICES" at bounding box center [76, 30] width 41 height 5
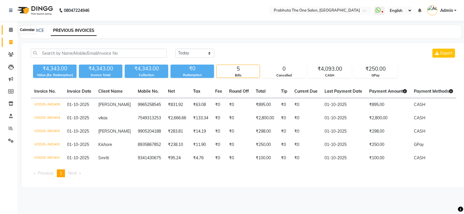
click at [11, 29] on icon at bounding box center [11, 30] width 4 height 4
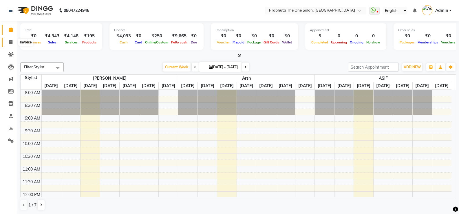
click at [11, 39] on span at bounding box center [11, 42] width 10 height 7
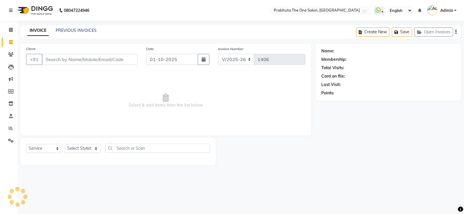
click at [76, 60] on input "Client" at bounding box center [90, 59] width 96 height 11
click at [125, 62] on span "Add Client" at bounding box center [122, 60] width 23 height 6
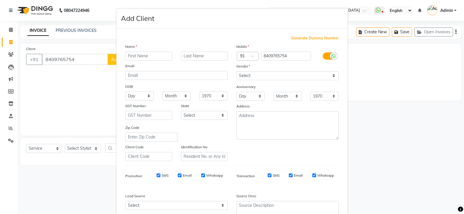
click at [143, 57] on input "text" at bounding box center [148, 56] width 47 height 9
click at [308, 75] on select "Select Male Female Other Prefer Not To Say" at bounding box center [287, 75] width 102 height 9
click at [236, 71] on select "Select Male Female Other Prefer Not To Say" at bounding box center [287, 75] width 102 height 9
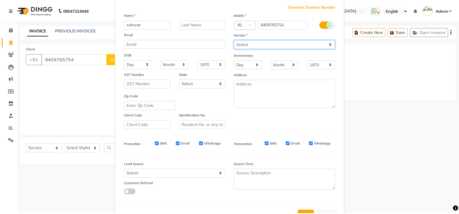
scroll to position [53, 0]
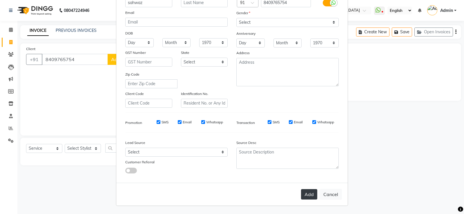
click at [311, 197] on button "Add" at bounding box center [309, 194] width 16 height 10
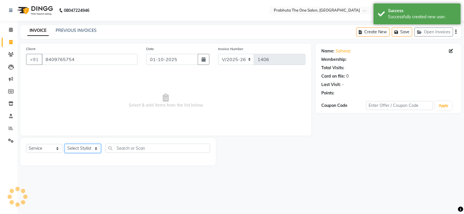
click at [93, 148] on select "Select Stylist anamika Arsh ASIF ausween thapa devika Divya kashyap Gurmeet kas…" at bounding box center [83, 148] width 36 height 9
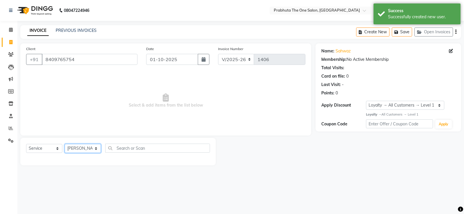
click at [65, 144] on select "Select Stylist anamika Arsh ASIF ausween thapa devika Divya kashyap Gurmeet kas…" at bounding box center [83, 148] width 36 height 9
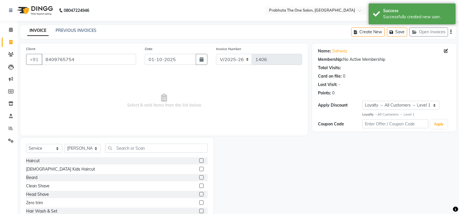
click at [199, 160] on label at bounding box center [201, 161] width 4 height 4
click at [199, 160] on input "checkbox" at bounding box center [201, 161] width 4 height 4
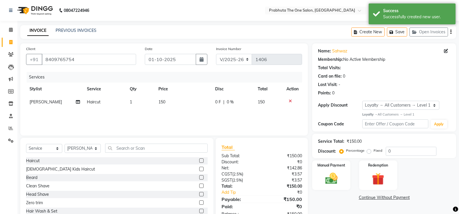
click at [199, 177] on label at bounding box center [201, 177] width 4 height 4
click at [199, 177] on input "checkbox" at bounding box center [201, 178] width 4 height 4
click at [226, 103] on div "0 F | 0 %" at bounding box center [233, 102] width 36 height 6
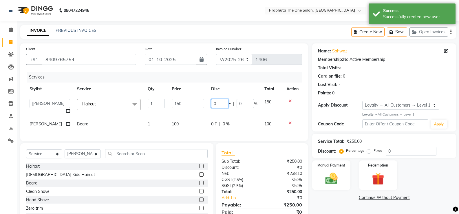
click at [226, 101] on input "0" at bounding box center [219, 103] width 17 height 9
click at [247, 123] on div "Services Stylist Service Qty Price Disc Total Action anamika Arsh ASIF ausween …" at bounding box center [164, 103] width 276 height 63
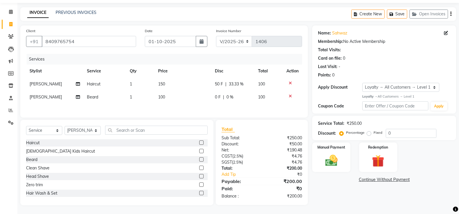
scroll to position [0, 0]
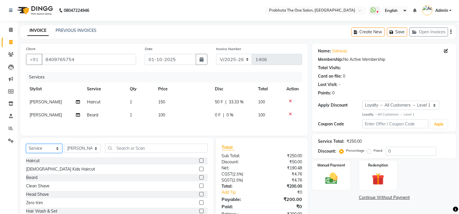
click at [38, 151] on select "Select Service Product Membership Package Voucher Prepaid Gift Card" at bounding box center [44, 148] width 36 height 9
click at [26, 145] on select "Select Service Product Membership Package Voucher Prepaid Gift Card" at bounding box center [44, 148] width 36 height 9
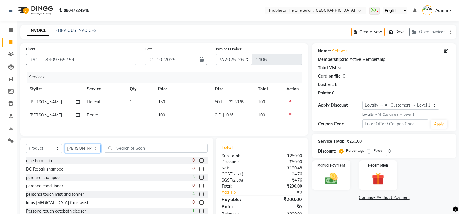
click at [85, 148] on select "Select Stylist anamika Arsh ASIF ausween thapa devika Divya kashyap Gurmeet kas…" at bounding box center [83, 148] width 36 height 9
click at [65, 145] on select "Select Stylist anamika Arsh ASIF ausween thapa devika Divya kashyap Gurmeet kas…" at bounding box center [83, 148] width 36 height 9
click at [176, 148] on input "text" at bounding box center [156, 148] width 103 height 9
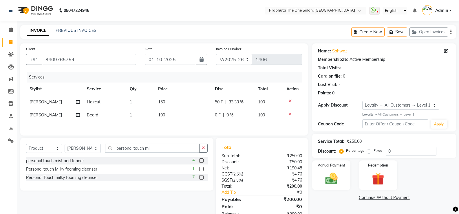
click at [202, 171] on label at bounding box center [201, 169] width 4 height 4
click at [202, 171] on input "checkbox" at bounding box center [201, 169] width 4 height 4
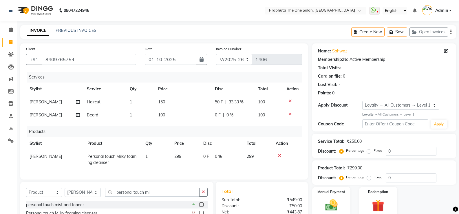
scroll to position [78, 0]
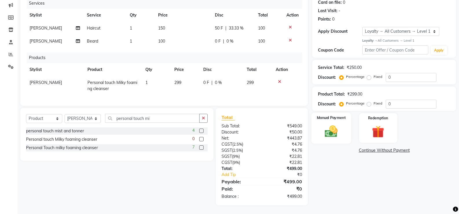
click at [334, 115] on label "Manual Payment" at bounding box center [331, 118] width 29 height 6
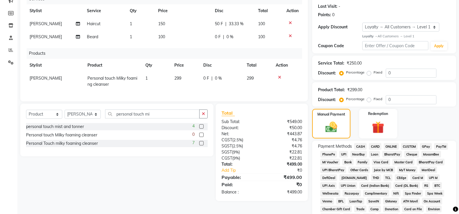
click at [360, 147] on span "CASH" at bounding box center [360, 146] width 12 height 7
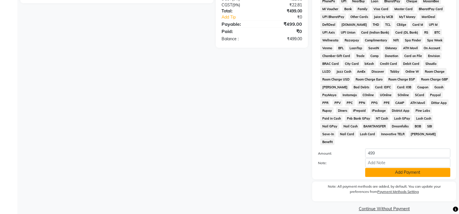
click at [374, 168] on button "Add Payment" at bounding box center [407, 172] width 85 height 9
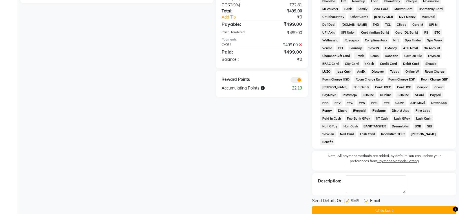
click at [385, 206] on button "Checkout" at bounding box center [384, 210] width 144 height 9
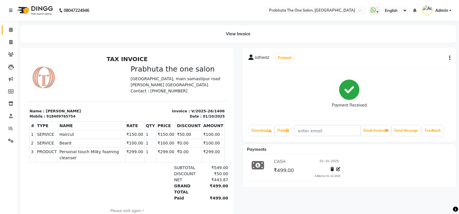
click at [3, 28] on link "Calendar" at bounding box center [9, 30] width 14 height 10
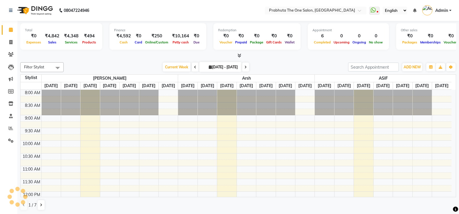
click at [11, 37] on li "Invoice" at bounding box center [8, 42] width 17 height 12
click at [10, 31] on icon at bounding box center [11, 30] width 4 height 4
click at [10, 37] on li "Invoice" at bounding box center [8, 42] width 17 height 12
click at [7, 41] on span at bounding box center [11, 42] width 10 height 7
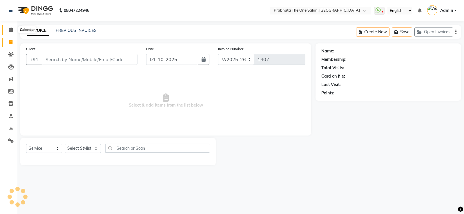
click at [9, 32] on icon at bounding box center [11, 30] width 4 height 4
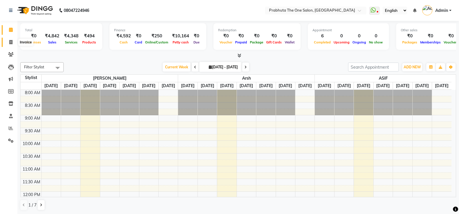
click at [13, 41] on span at bounding box center [11, 42] width 10 height 7
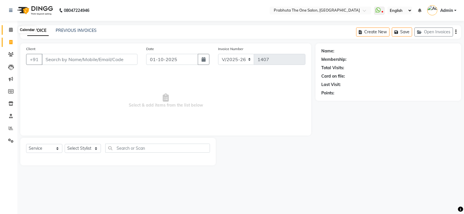
click at [9, 28] on icon at bounding box center [11, 30] width 4 height 4
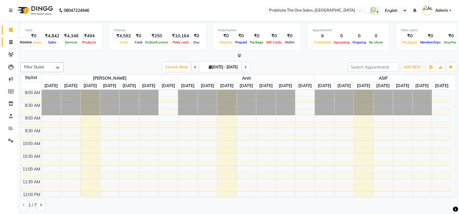
click at [10, 40] on icon at bounding box center [10, 42] width 3 height 4
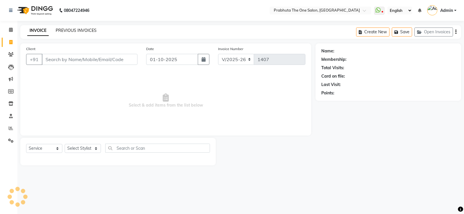
click at [81, 31] on link "PREVIOUS INVOICES" at bounding box center [76, 30] width 41 height 5
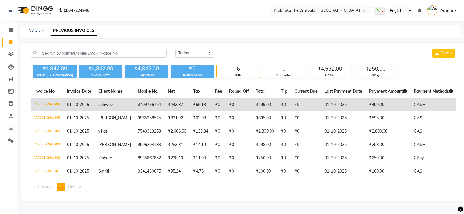
click at [281, 104] on td "₹0" at bounding box center [283, 105] width 13 height 14
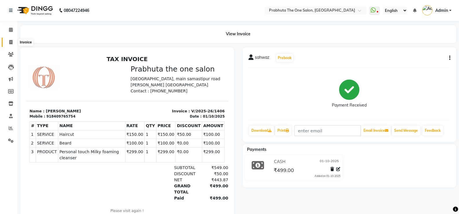
click at [9, 43] on icon at bounding box center [10, 42] width 3 height 4
select select "service"
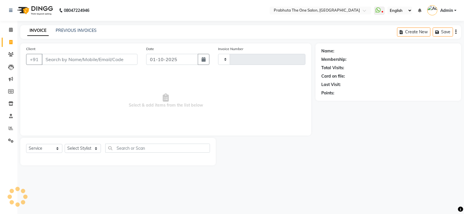
type input "1407"
select select "5326"
click at [12, 29] on icon at bounding box center [11, 30] width 4 height 4
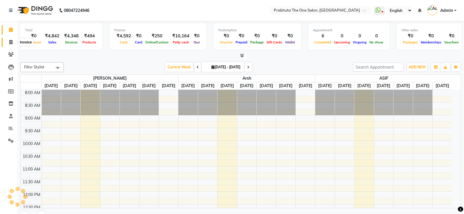
click at [12, 42] on icon at bounding box center [10, 42] width 3 height 4
select select "service"
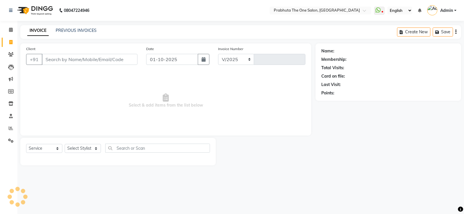
select select "5326"
type input "1407"
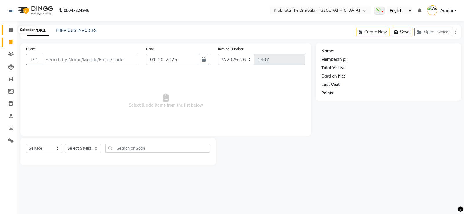
click at [10, 30] on icon at bounding box center [11, 30] width 4 height 4
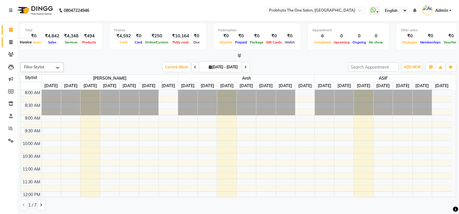
click at [9, 41] on icon at bounding box center [10, 42] width 3 height 4
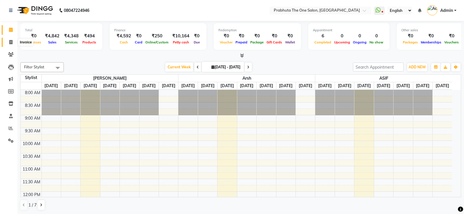
select select "5326"
select select "service"
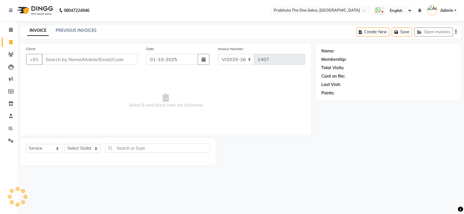
click at [55, 29] on div "INVOICE PREVIOUS INVOICES" at bounding box center [58, 31] width 76 height 6
click at [89, 31] on link "PREVIOUS INVOICES" at bounding box center [76, 30] width 41 height 5
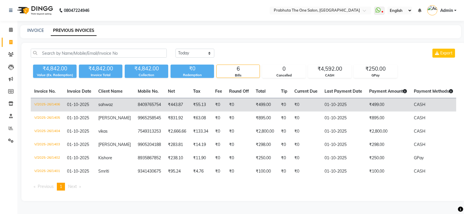
click at [117, 104] on td "sahwaz" at bounding box center [114, 105] width 39 height 14
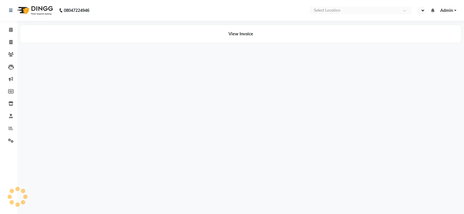
select select "en"
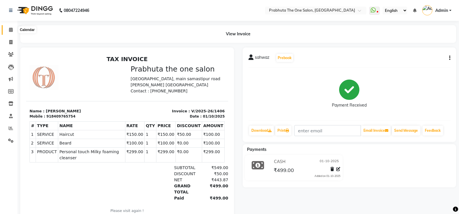
click at [12, 32] on span at bounding box center [11, 30] width 10 height 7
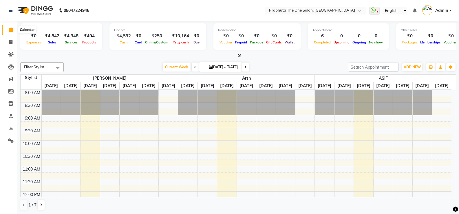
click at [9, 29] on icon at bounding box center [11, 30] width 4 height 4
click at [10, 43] on icon at bounding box center [10, 42] width 3 height 4
select select "service"
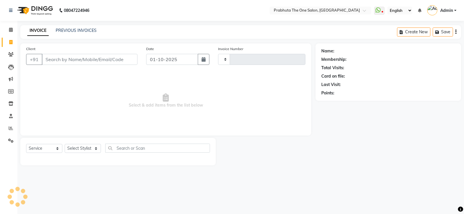
type input "1407"
select select "5326"
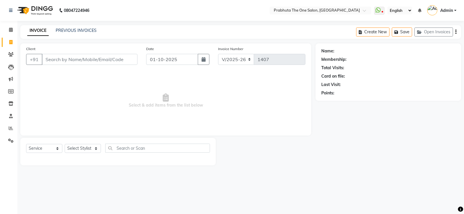
click at [112, 60] on input "Client" at bounding box center [90, 59] width 96 height 11
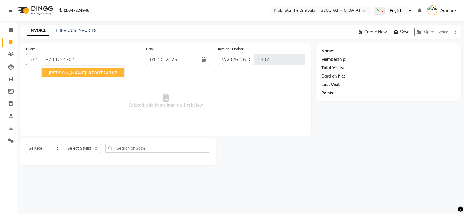
type input "8709724307"
select select "1: Object"
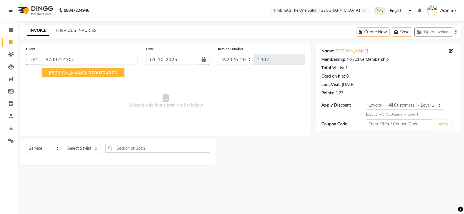
click at [77, 75] on span "mr amarjeet kumar" at bounding box center [67, 73] width 37 height 6
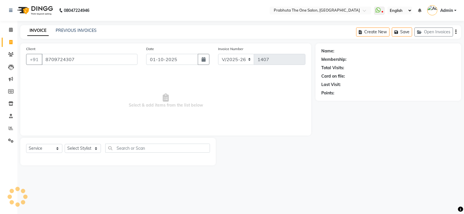
select select "1: Object"
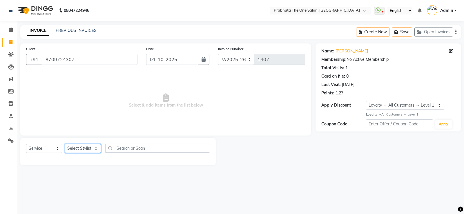
click at [71, 146] on select "Select Stylist anamika Arsh ASIF ausween thapa devika Divya kashyap Gurmeet kas…" at bounding box center [83, 148] width 36 height 9
select select "93246"
click at [65, 144] on select "Select Stylist anamika Arsh ASIF ausween thapa devika Divya kashyap Gurmeet kas…" at bounding box center [83, 148] width 36 height 9
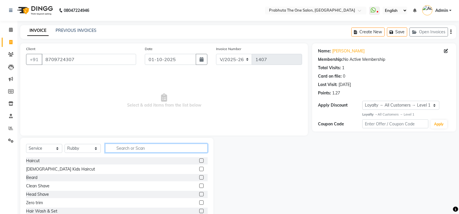
click at [146, 145] on input "text" at bounding box center [156, 148] width 103 height 9
type input "thre"
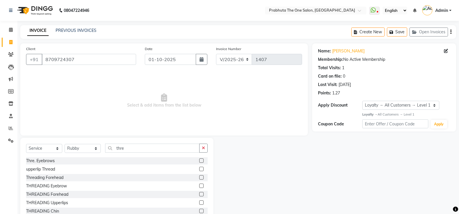
click at [199, 168] on label at bounding box center [201, 169] width 4 height 4
click at [199, 168] on input "checkbox" at bounding box center [201, 169] width 4 height 4
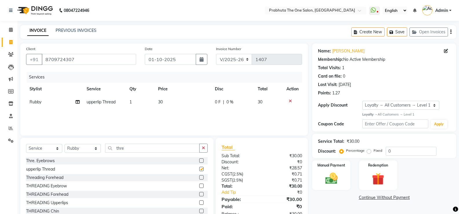
checkbox input "false"
click at [199, 159] on label at bounding box center [201, 161] width 4 height 4
click at [199, 159] on input "checkbox" at bounding box center [201, 161] width 4 height 4
checkbox input "false"
click at [290, 100] on icon at bounding box center [290, 101] width 3 height 4
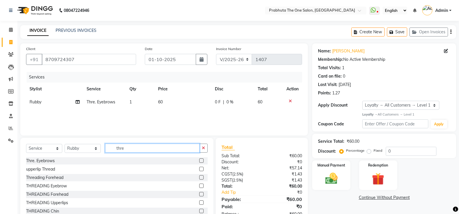
click at [167, 151] on input "thre" at bounding box center [152, 148] width 94 height 9
type input "t"
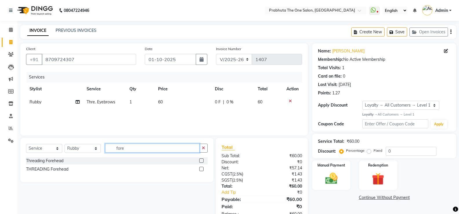
type input "fore"
click at [199, 162] on label at bounding box center [201, 161] width 4 height 4
click at [199, 162] on input "checkbox" at bounding box center [201, 161] width 4 height 4
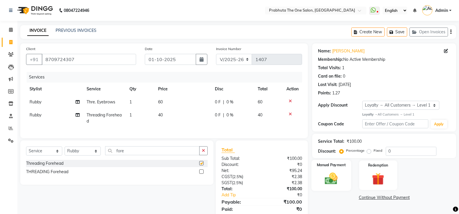
checkbox input "false"
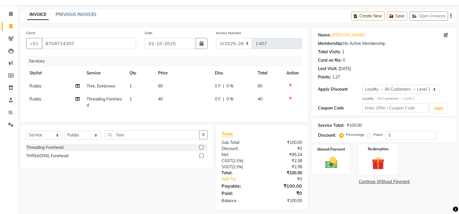
scroll to position [25, 0]
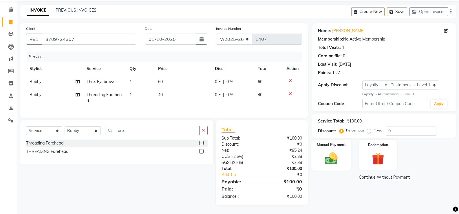
click at [334, 142] on label "Manual Payment" at bounding box center [331, 145] width 29 height 6
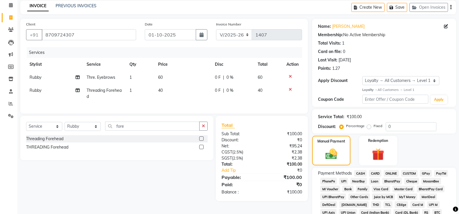
click at [367, 174] on div "CARD" at bounding box center [374, 174] width 15 height 8
click at [363, 173] on span "CASH" at bounding box center [360, 173] width 12 height 7
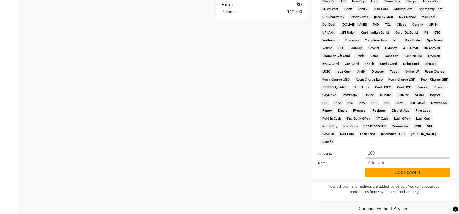
click at [387, 168] on button "Add Payment" at bounding box center [407, 172] width 85 height 9
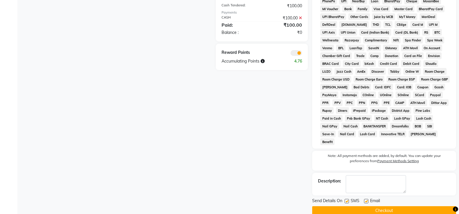
click at [404, 206] on button "Checkout" at bounding box center [384, 210] width 144 height 9
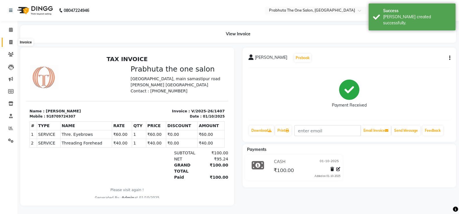
click at [12, 41] on icon at bounding box center [10, 42] width 3 height 4
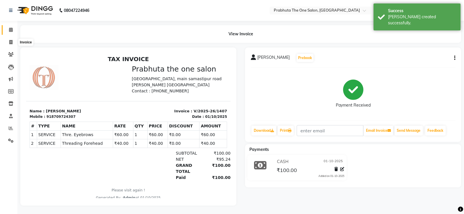
select select "5326"
select select "service"
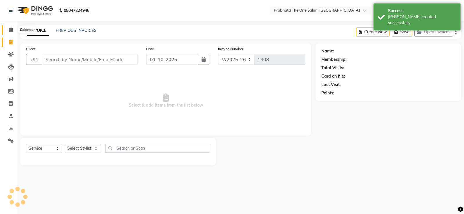
click at [10, 28] on icon at bounding box center [11, 30] width 4 height 4
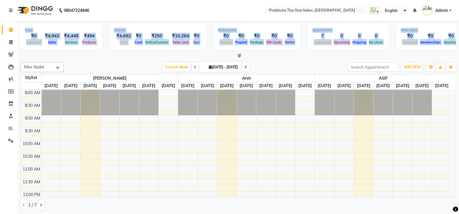
drag, startPoint x: 460, startPoint y: 20, endPoint x: 463, endPoint y: 57, distance: 37.2
click at [459, 53] on html "08047224946 Select Location × Prabhuta The One Salon, Rosera WhatsApp Status ✕ …" at bounding box center [229, 107] width 459 height 214
click at [300, 58] on div at bounding box center [238, 56] width 436 height 6
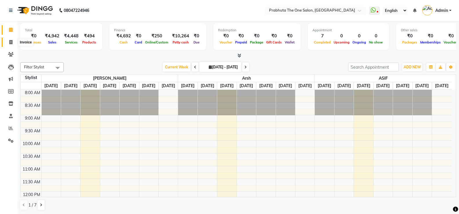
click at [13, 39] on span at bounding box center [11, 42] width 10 height 7
select select "service"
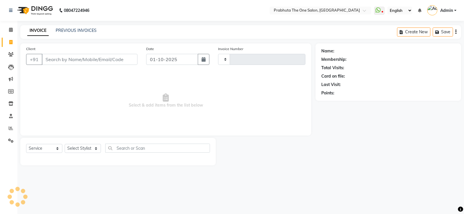
type input "1408"
select select "5326"
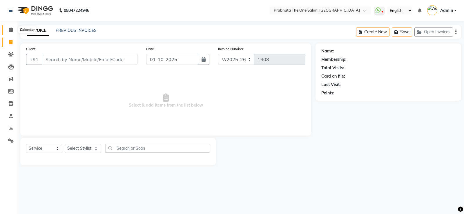
click at [10, 27] on span at bounding box center [11, 30] width 10 height 7
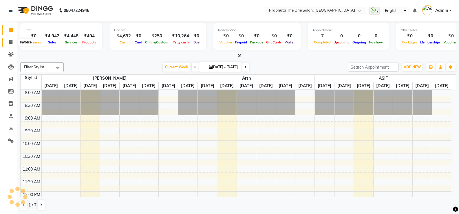
click at [9, 42] on icon at bounding box center [10, 42] width 3 height 4
select select "service"
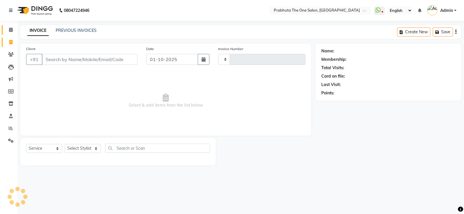
type input "1408"
select select "5326"
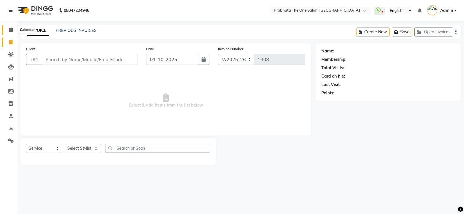
click at [14, 31] on span at bounding box center [11, 30] width 10 height 7
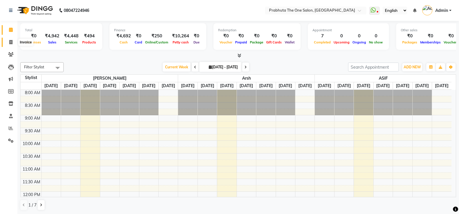
click at [6, 39] on span at bounding box center [11, 42] width 10 height 7
select select "service"
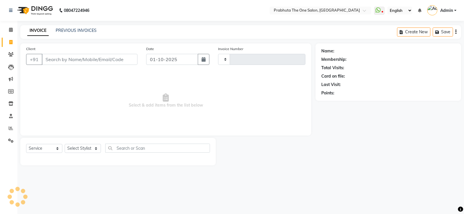
type input "1408"
select select "5326"
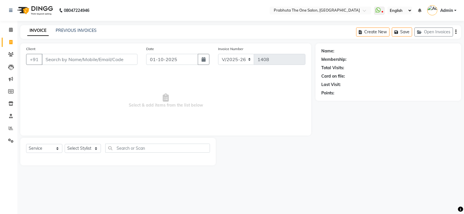
click at [135, 58] on input "Client" at bounding box center [90, 59] width 96 height 11
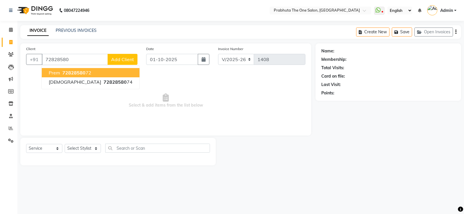
click at [88, 75] on ngb-highlight "72828580 72" at bounding box center [76, 73] width 30 height 6
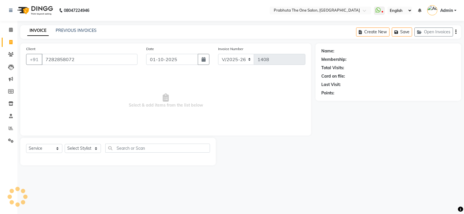
type input "7282858072"
select select "1: Object"
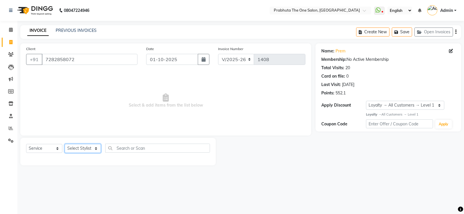
click at [78, 149] on select "Select Stylist anamika Arsh ASIF ausween thapa devika Divya kashyap Gurmeet kas…" at bounding box center [83, 148] width 36 height 9
select select "60971"
click at [65, 144] on select "Select Stylist anamika Arsh ASIF ausween thapa devika Divya kashyap Gurmeet kas…" at bounding box center [83, 148] width 36 height 9
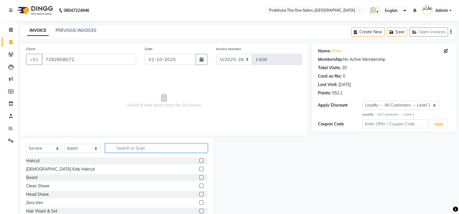
click at [131, 146] on input "text" at bounding box center [156, 148] width 103 height 9
click at [182, 145] on input "text" at bounding box center [156, 148] width 103 height 9
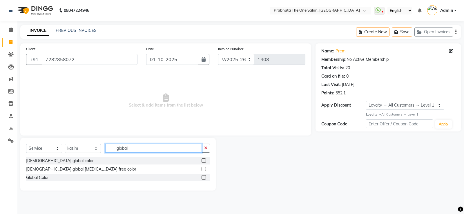
type input "global"
click at [202, 159] on label at bounding box center [203, 161] width 4 height 4
click at [202, 159] on input "checkbox" at bounding box center [203, 161] width 4 height 4
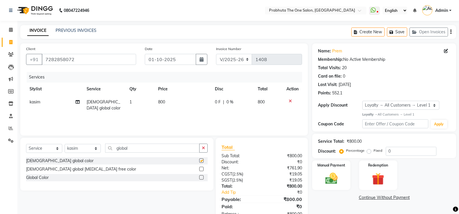
checkbox input "false"
click at [153, 144] on input "global" at bounding box center [152, 148] width 94 height 9
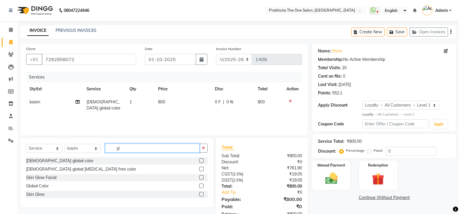
type input "g"
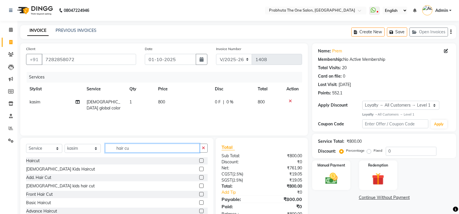
type input "hair cu"
click at [199, 161] on label at bounding box center [201, 161] width 4 height 4
click at [199, 161] on input "checkbox" at bounding box center [201, 161] width 4 height 4
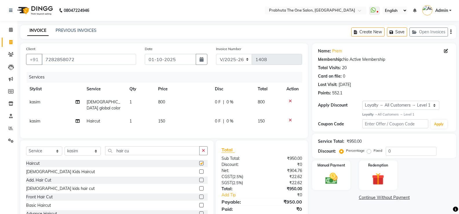
checkbox input "false"
click at [157, 150] on input "hair cu" at bounding box center [152, 150] width 94 height 9
type input "h"
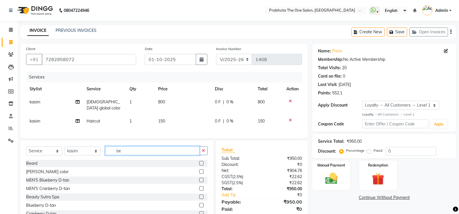
type input "be"
click at [199, 162] on label at bounding box center [201, 163] width 4 height 4
click at [199, 162] on input "checkbox" at bounding box center [201, 164] width 4 height 4
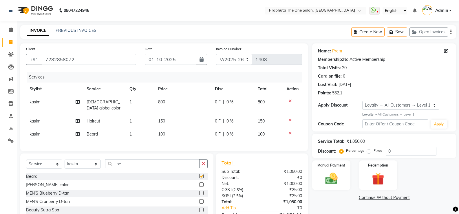
checkbox input "false"
click at [215, 118] on span "0 F" at bounding box center [218, 121] width 6 height 6
select select "60971"
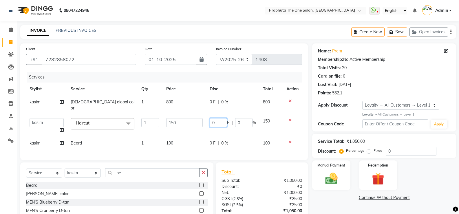
click at [224, 118] on input "0" at bounding box center [218, 122] width 17 height 9
type input "50"
click at [239, 130] on tbody "kasim Male global color 1 800 0 F | 0 % 800 anamika Arsh ASIF ausween thapa dev…" at bounding box center [164, 123] width 276 height 54
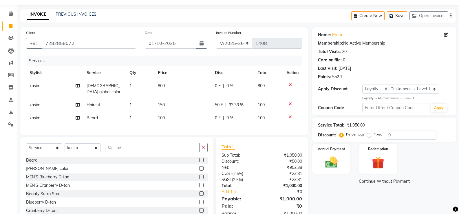
scroll to position [32, 0]
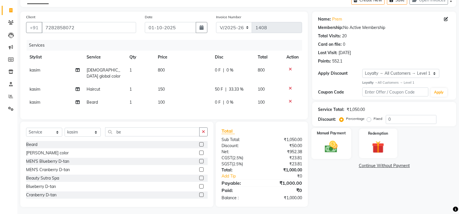
click at [329, 150] on img at bounding box center [331, 146] width 21 height 15
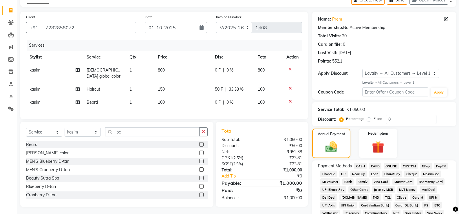
click at [425, 165] on span "GPay" at bounding box center [426, 166] width 12 height 7
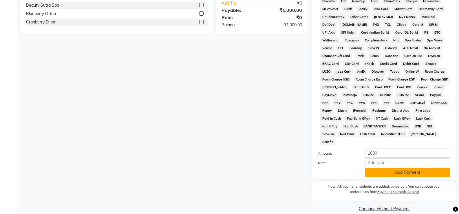
click at [426, 168] on button "Add Payment" at bounding box center [407, 172] width 85 height 9
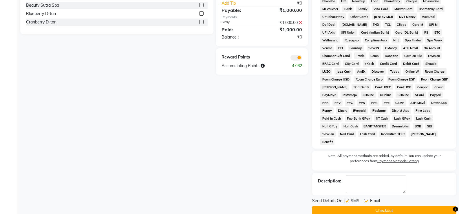
click at [427, 206] on button "Checkout" at bounding box center [384, 210] width 144 height 9
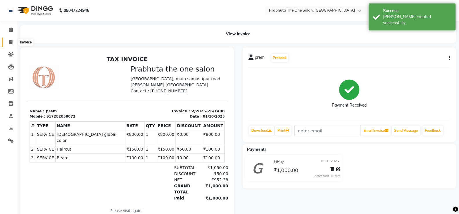
click at [14, 42] on span at bounding box center [11, 42] width 10 height 7
select select "5326"
select select "service"
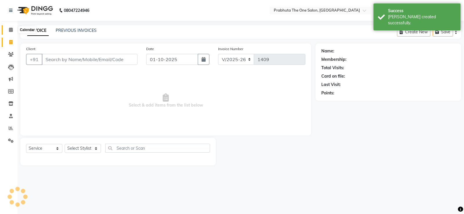
click at [12, 29] on icon at bounding box center [11, 30] width 4 height 4
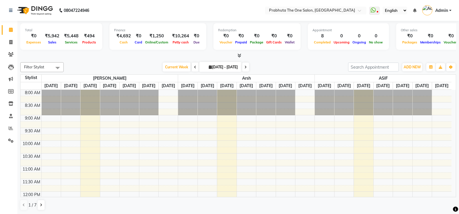
click at [229, 0] on nav "08047224946 Select Location × Prabhuta The One Salon, Rosera WhatsApp Status ✕ …" at bounding box center [229, 10] width 459 height 21
click at [246, 11] on nav "08047224946 Select Location × Prabhuta The One Salon, Rosera WhatsApp Status ✕ …" at bounding box center [229, 10] width 459 height 21
click at [14, 41] on span at bounding box center [11, 42] width 10 height 7
select select "service"
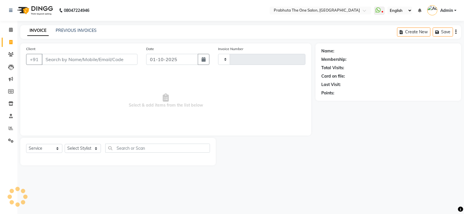
type input "1409"
select select "5326"
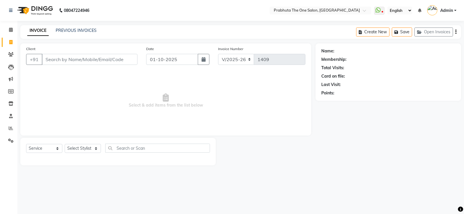
click at [239, 6] on nav "08047224946 Select Location × Prabhuta The One Salon, Rosera WhatsApp Status ✕ …" at bounding box center [232, 10] width 464 height 21
click at [10, 26] on link "Calendar" at bounding box center [9, 30] width 14 height 10
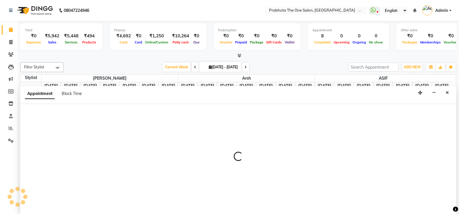
scroll to position [0, 0]
select select "85764"
select select "tentative"
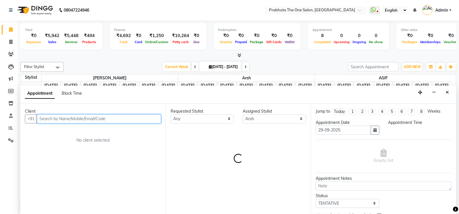
select select "600"
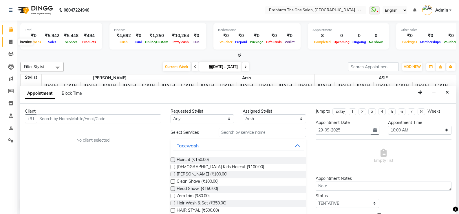
drag, startPoint x: 8, startPoint y: 39, endPoint x: 25, endPoint y: 45, distance: 17.9
click at [8, 39] on span at bounding box center [11, 42] width 10 height 7
select select "service"
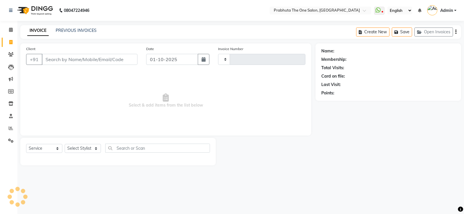
type input "1409"
select select "5326"
click at [91, 61] on input "Client" at bounding box center [90, 59] width 96 height 11
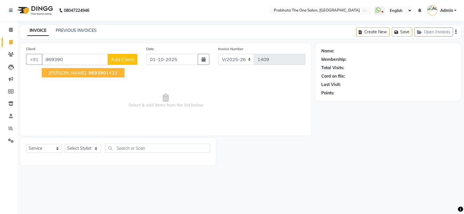
click at [72, 72] on span "Shweta Singh" at bounding box center [67, 73] width 37 height 6
type input "9693901432"
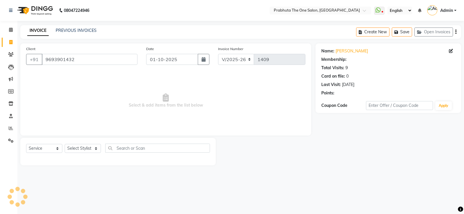
select select "1: Object"
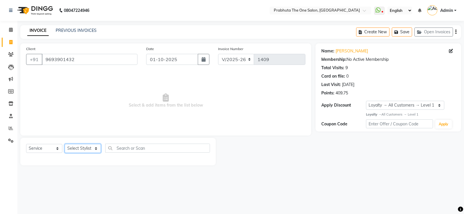
click at [87, 147] on select "Select Stylist anamika Arsh ASIF ausween thapa devika Divya kashyap Gurmeet kas…" at bounding box center [83, 148] width 36 height 9
select select "93246"
click at [65, 144] on select "Select Stylist anamika Arsh ASIF ausween thapa devika Divya kashyap Gurmeet kas…" at bounding box center [83, 148] width 36 height 9
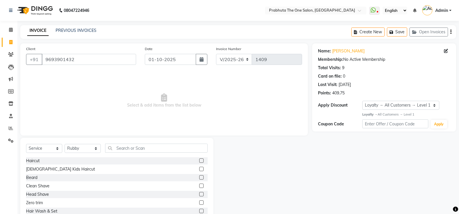
click at [199, 159] on label at bounding box center [201, 161] width 4 height 4
click at [199, 159] on input "checkbox" at bounding box center [201, 161] width 4 height 4
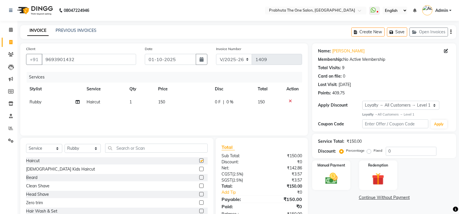
checkbox input "false"
click at [292, 101] on div at bounding box center [293, 101] width 12 height 4
click at [287, 100] on div at bounding box center [293, 101] width 12 height 4
click at [289, 100] on icon at bounding box center [290, 101] width 3 height 4
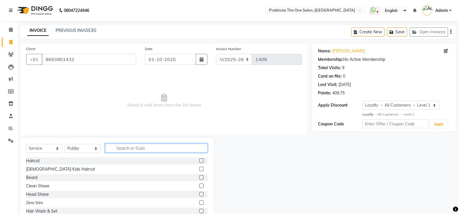
click at [151, 146] on input "text" at bounding box center [156, 148] width 103 height 9
type input "thre"
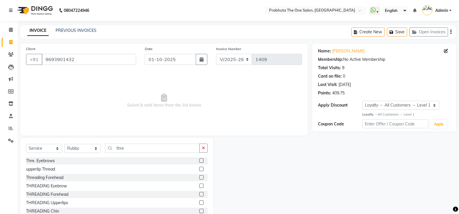
click at [199, 161] on label at bounding box center [201, 161] width 4 height 4
click at [199, 161] on input "checkbox" at bounding box center [201, 161] width 4 height 4
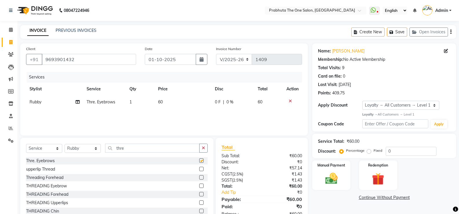
checkbox input "false"
click at [199, 178] on label at bounding box center [201, 177] width 4 height 4
click at [199, 178] on input "checkbox" at bounding box center [201, 178] width 4 height 4
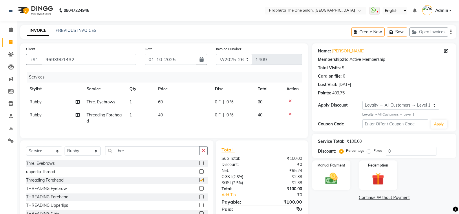
checkbox input "false"
click at [338, 172] on img at bounding box center [331, 178] width 21 height 15
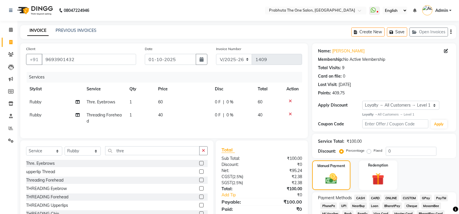
click at [425, 199] on span "GPay" at bounding box center [426, 198] width 12 height 7
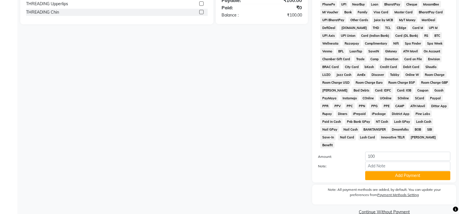
scroll to position [205, 0]
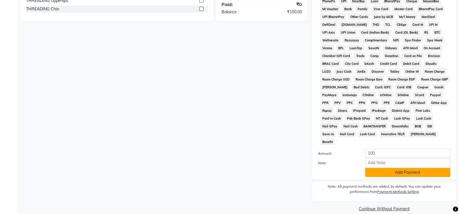
click at [417, 169] on button "Add Payment" at bounding box center [407, 172] width 85 height 9
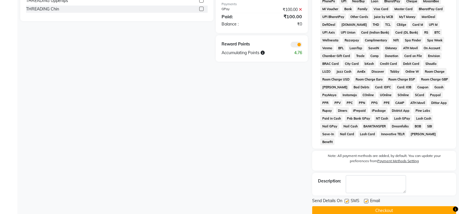
click at [404, 206] on button "Checkout" at bounding box center [384, 210] width 144 height 9
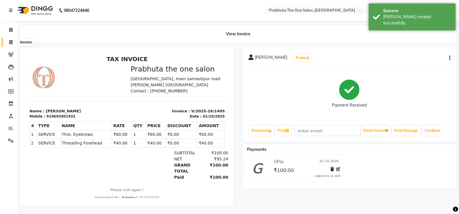
click at [10, 43] on icon at bounding box center [10, 42] width 3 height 4
select select "service"
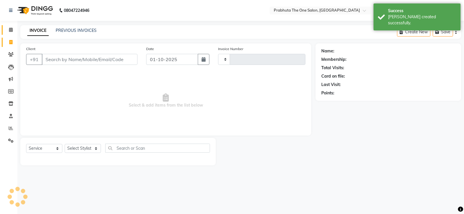
type input "1410"
select select "5326"
click at [9, 30] on icon at bounding box center [11, 30] width 4 height 4
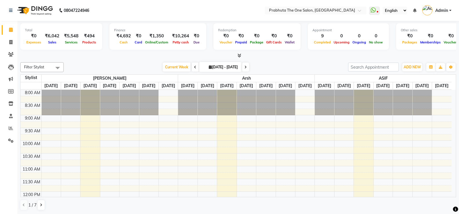
click at [58, 3] on div "08047224946" at bounding box center [49, 10] width 89 height 16
click at [8, 41] on span at bounding box center [11, 42] width 10 height 7
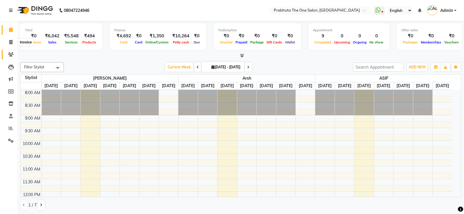
select select "5326"
select select "service"
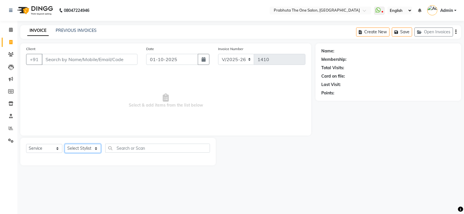
click at [86, 146] on select "Select Stylist anamika Arsh ASIF ausween thapa devika Divya kashyap Gurmeet kas…" at bounding box center [83, 148] width 36 height 9
select select "60971"
click at [65, 144] on select "Select Stylist anamika Arsh ASIF ausween thapa devika Divya kashyap Gurmeet kas…" at bounding box center [83, 148] width 36 height 9
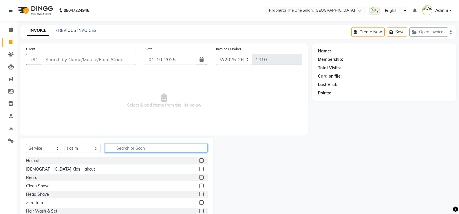
click at [174, 146] on input "text" at bounding box center [156, 148] width 103 height 9
type input "d tan"
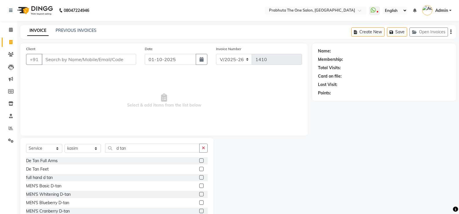
click at [199, 185] on label at bounding box center [201, 186] width 4 height 4
click at [199, 185] on input "checkbox" at bounding box center [201, 186] width 4 height 4
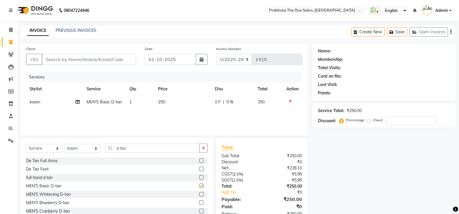
checkbox input "false"
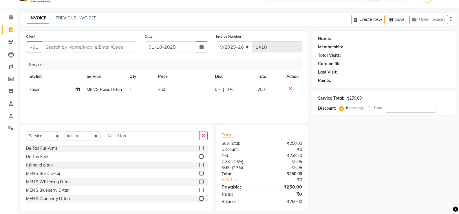
scroll to position [18, 0]
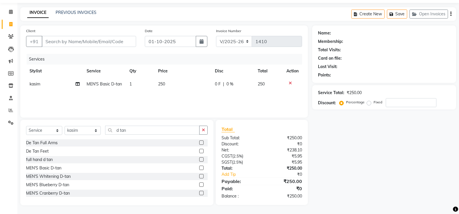
click at [289, 83] on icon at bounding box center [290, 83] width 3 height 4
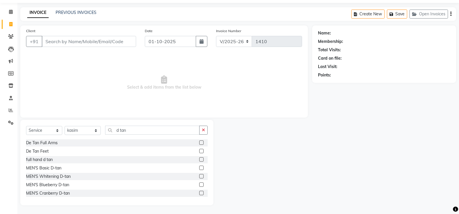
click at [199, 194] on label at bounding box center [201, 193] width 4 height 4
click at [199, 194] on input "checkbox" at bounding box center [201, 194] width 4 height 4
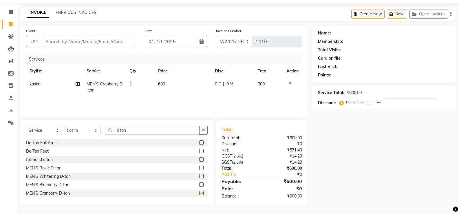
checkbox input "false"
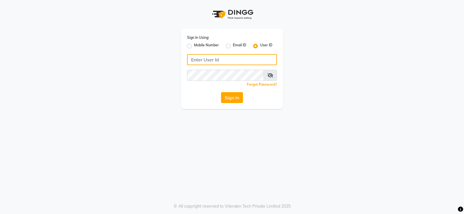
type input "prabhutasalon"
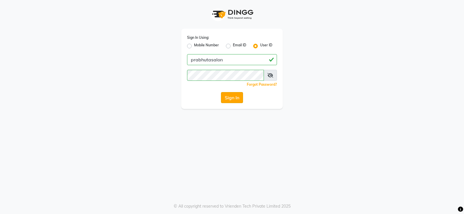
click at [225, 95] on button "Sign In" at bounding box center [232, 97] width 22 height 11
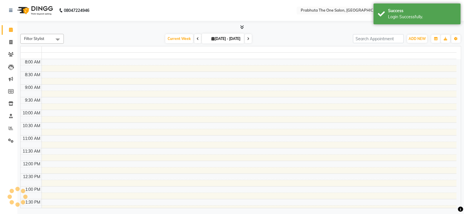
select select "en"
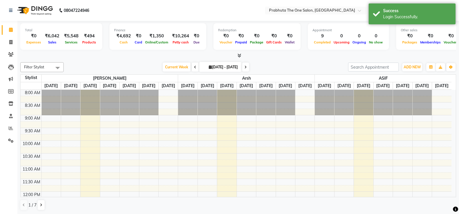
click at [9, 35] on li "Calendar" at bounding box center [8, 30] width 17 height 12
click at [13, 39] on span at bounding box center [11, 42] width 10 height 7
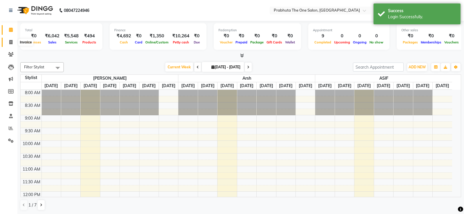
select select "5326"
select select "service"
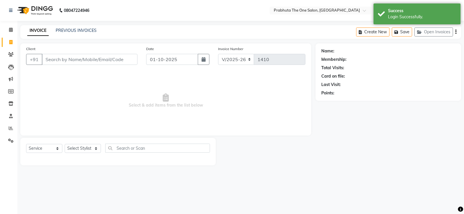
click at [81, 56] on input "Client" at bounding box center [90, 59] width 96 height 11
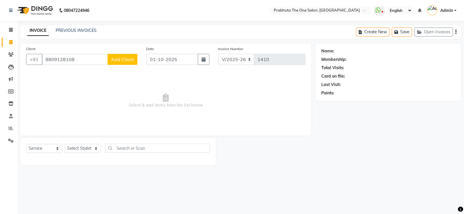
type input "8809128108"
click at [123, 58] on span "Add Client" at bounding box center [122, 60] width 23 height 6
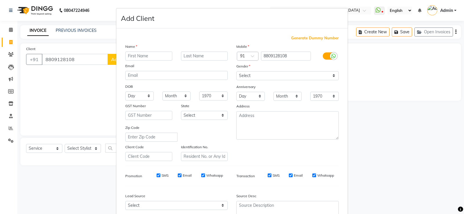
click at [130, 58] on input "text" at bounding box center [148, 56] width 47 height 9
type input "shan"
click at [210, 54] on input "text" at bounding box center [204, 56] width 47 height 9
type input "Singh"
click at [330, 78] on select "Select Male Female Other Prefer Not To Say" at bounding box center [287, 75] width 102 height 9
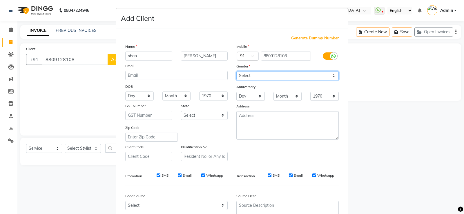
select select "male"
click at [236, 71] on select "Select Male Female Other Prefer Not To Say" at bounding box center [287, 75] width 102 height 9
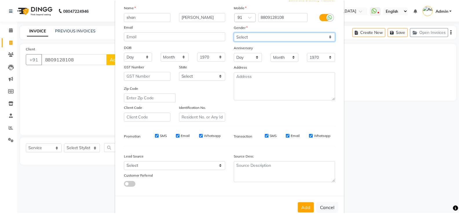
scroll to position [53, 0]
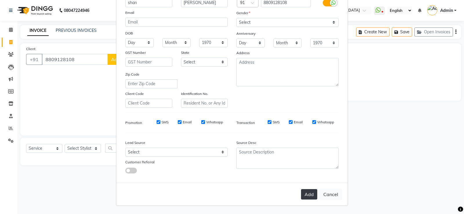
click at [309, 194] on button "Add" at bounding box center [309, 194] width 16 height 10
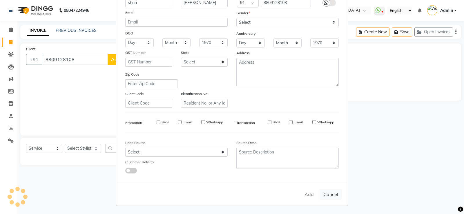
select select
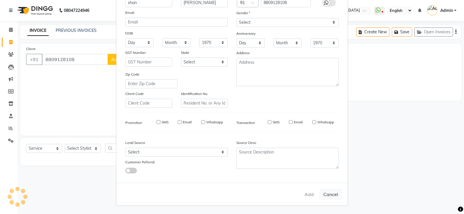
select select
checkbox input "false"
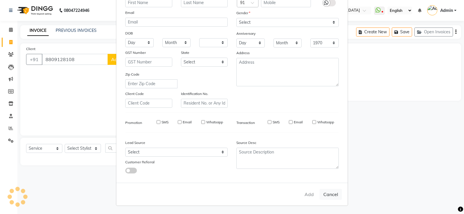
checkbox input "false"
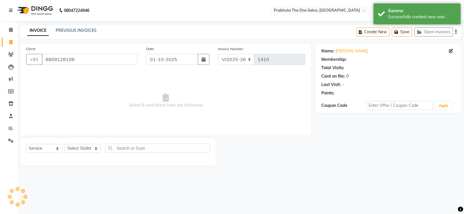
select select "1: Object"
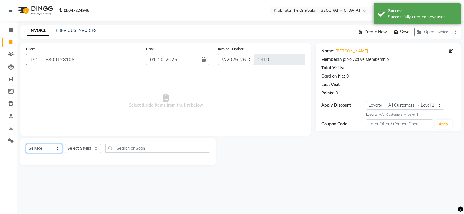
click at [41, 147] on select "Select Service Product Membership Package Voucher Prepaid Gift Card" at bounding box center [44, 148] width 36 height 9
click at [26, 144] on select "Select Service Product Membership Package Voucher Prepaid Gift Card" at bounding box center [44, 148] width 36 height 9
click at [83, 150] on select "Select Stylist anamika Arsh ASIF ausween thapa devika Divya kashyap Gurmeet kas…" at bounding box center [83, 148] width 36 height 9
select select "82692"
click at [65, 144] on select "Select Stylist anamika Arsh ASIF ausween thapa devika Divya kashyap Gurmeet kas…" at bounding box center [83, 148] width 36 height 9
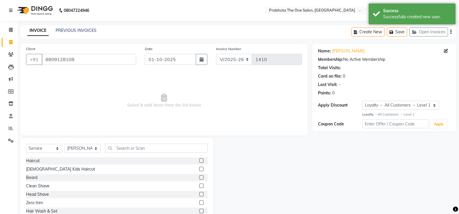
click at [199, 160] on label at bounding box center [201, 161] width 4 height 4
click at [199, 160] on input "checkbox" at bounding box center [201, 161] width 4 height 4
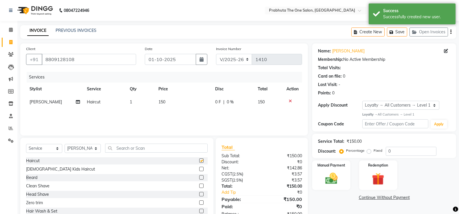
checkbox input "false"
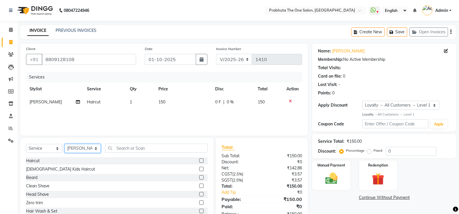
drag, startPoint x: 86, startPoint y: 149, endPoint x: 86, endPoint y: 145, distance: 4.1
click at [86, 149] on select "Select Stylist anamika Arsh ASIF ausween thapa devika Divya kashyap Gurmeet kas…" at bounding box center [83, 148] width 36 height 9
select select "60971"
click at [65, 144] on select "Select Stylist anamika Arsh ASIF ausween thapa devika Divya kashyap Gurmeet kas…" at bounding box center [83, 148] width 36 height 9
click at [199, 160] on label at bounding box center [201, 161] width 4 height 4
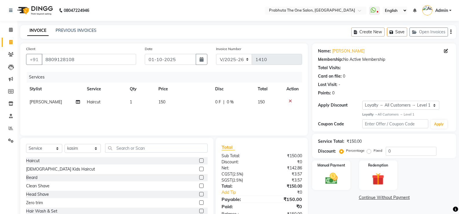
click at [199, 160] on input "checkbox" at bounding box center [201, 161] width 4 height 4
checkbox input "false"
click at [172, 105] on td "150" at bounding box center [183, 102] width 57 height 13
select select "82692"
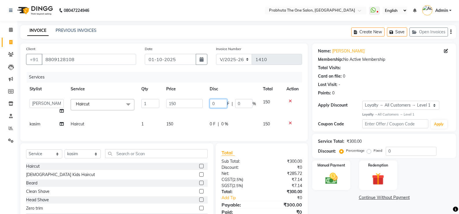
click at [223, 104] on input "0" at bounding box center [218, 103] width 17 height 9
type input "9"
type input "50"
click at [204, 122] on div "Services Stylist Service Qty Price Disc Total Action anamika Arsh ASIF ausween …" at bounding box center [164, 103] width 276 height 63
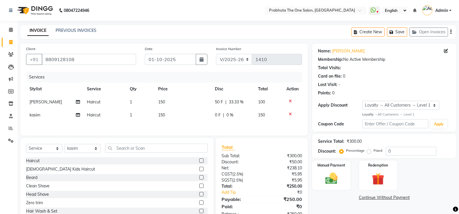
click at [218, 114] on span "0 F" at bounding box center [218, 115] width 6 height 6
select select "60971"
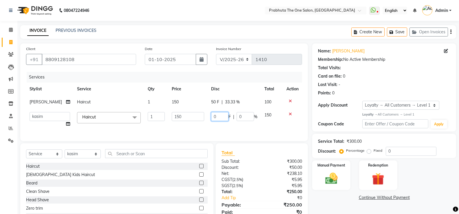
click at [221, 113] on input "0" at bounding box center [219, 116] width 17 height 9
type input "50"
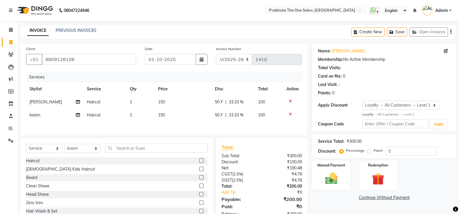
click at [240, 134] on div "Client +91 8809128108 Date 01-10-2025 Invoice Number V/2025 V/2025-26 1410 Serv…" at bounding box center [164, 89] width 288 height 92
click at [323, 171] on div "Manual Payment" at bounding box center [332, 175] width 40 height 31
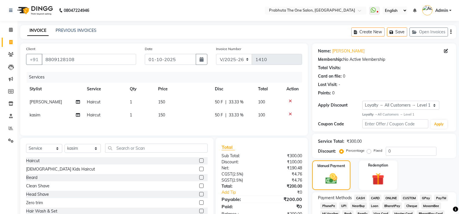
click at [364, 198] on span "CASH" at bounding box center [360, 198] width 12 height 7
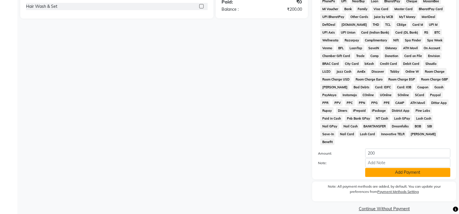
click at [387, 168] on button "Add Payment" at bounding box center [407, 172] width 85 height 9
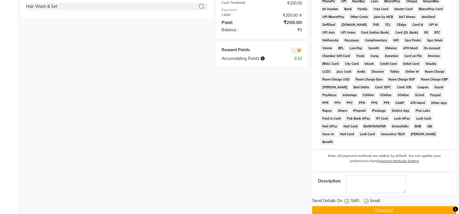
click at [406, 198] on div "Send Details On SMS Email" at bounding box center [384, 201] width 144 height 7
click at [402, 206] on button "Checkout" at bounding box center [384, 210] width 144 height 9
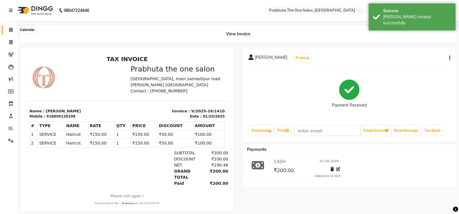
click at [12, 27] on span at bounding box center [11, 30] width 10 height 7
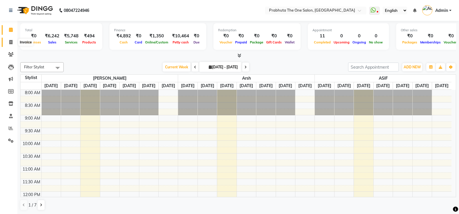
click at [8, 41] on span at bounding box center [11, 42] width 10 height 7
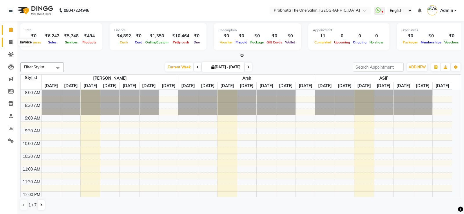
select select "5326"
select select "service"
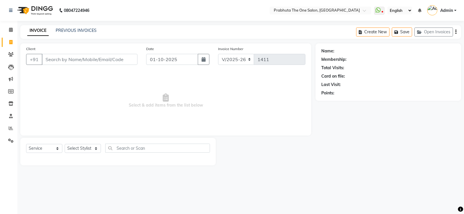
click at [89, 56] on input "Client" at bounding box center [90, 59] width 96 height 11
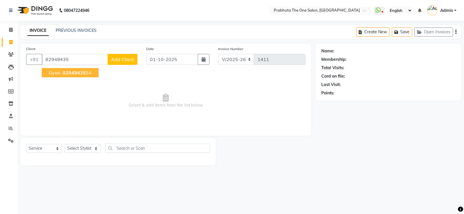
click at [88, 73] on ngb-highlight "82949435 54" at bounding box center [76, 73] width 30 height 6
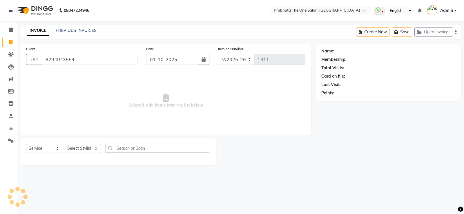
type input "8294943554"
select select "1: Object"
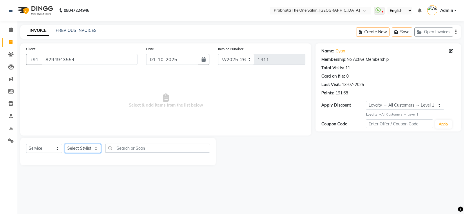
click at [83, 150] on select "Select Stylist anamika Arsh ASIF ausween thapa devika Divya kashyap Gurmeet kas…" at bounding box center [83, 148] width 36 height 9
select select "82692"
click at [65, 144] on select "Select Stylist anamika Arsh ASIF ausween thapa devika Divya kashyap Gurmeet kas…" at bounding box center [83, 148] width 36 height 9
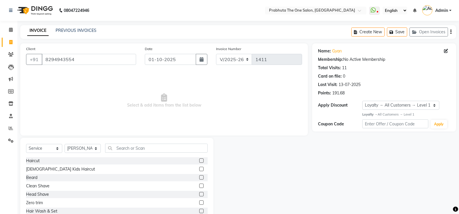
click at [199, 159] on label at bounding box center [201, 161] width 4 height 4
click at [199, 159] on input "checkbox" at bounding box center [201, 161] width 4 height 4
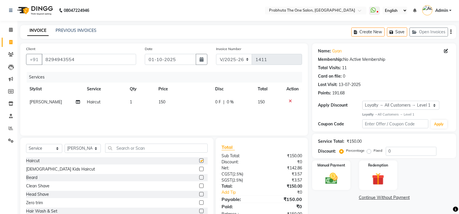
checkbox input "false"
click at [199, 178] on label at bounding box center [201, 177] width 4 height 4
click at [199, 178] on input "checkbox" at bounding box center [201, 178] width 4 height 4
checkbox input "false"
click at [136, 103] on td "1" at bounding box center [140, 102] width 29 height 13
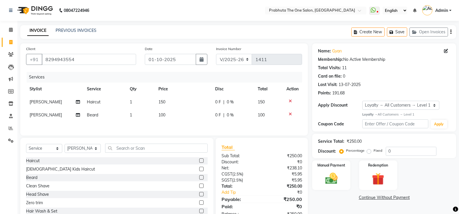
select select "82692"
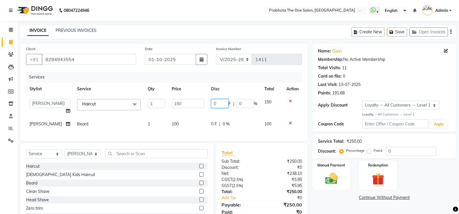
click at [217, 105] on input "0" at bounding box center [219, 103] width 17 height 9
type input "50"
click at [193, 132] on div "Client +91 8294943554 Date 01-10-2025 Invoice Number V/2025 V/2025-26 1411 Serv…" at bounding box center [164, 92] width 288 height 98
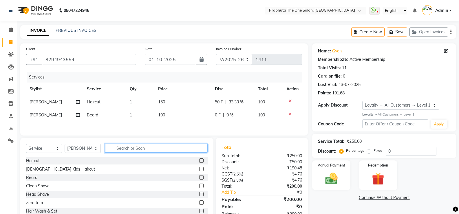
click at [168, 152] on input "text" at bounding box center [156, 148] width 103 height 9
click at [84, 148] on select "Select Stylist anamika Arsh ASIF ausween thapa devika Divya kashyap Gurmeet kas…" at bounding box center [83, 148] width 36 height 9
select select "60971"
click at [65, 145] on select "Select Stylist anamika Arsh ASIF ausween thapa devika Divya kashyap Gurmeet kas…" at bounding box center [83, 148] width 36 height 9
click at [178, 148] on input "text" at bounding box center [156, 148] width 103 height 9
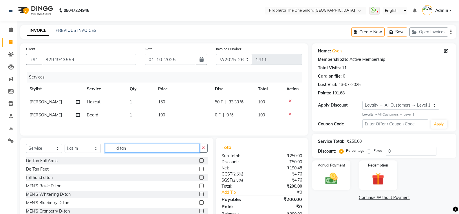
type input "d tan"
click at [199, 210] on label at bounding box center [201, 211] width 4 height 4
click at [199, 210] on input "checkbox" at bounding box center [201, 212] width 4 height 4
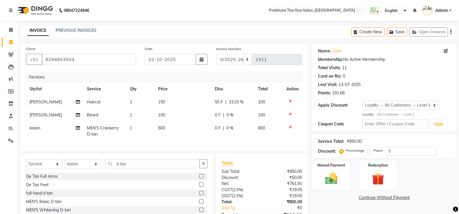
checkbox input "false"
click at [139, 129] on td "1" at bounding box center [140, 131] width 28 height 19
select select "60971"
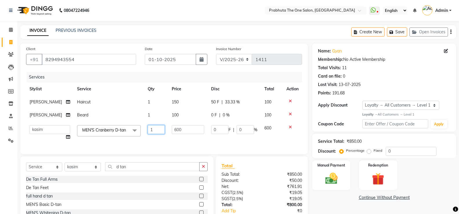
click at [152, 129] on input "1" at bounding box center [156, 129] width 17 height 9
type input "2"
click at [189, 124] on td "600" at bounding box center [187, 133] width 39 height 22
select select "60971"
click at [190, 128] on input "600" at bounding box center [188, 129] width 32 height 9
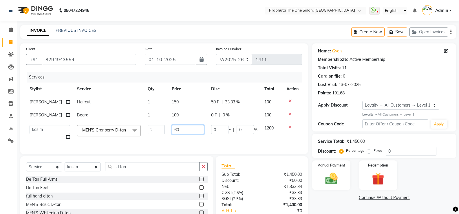
type input "6"
type input "800"
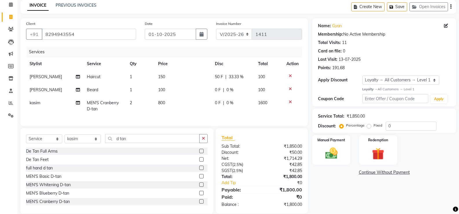
scroll to position [38, 0]
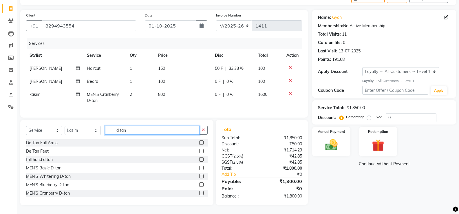
click at [160, 130] on input "d tan" at bounding box center [152, 130] width 94 height 9
type input "d"
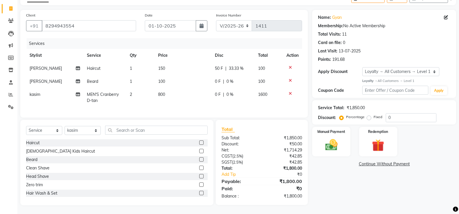
click at [199, 143] on label at bounding box center [201, 143] width 4 height 4
click at [199, 143] on input "checkbox" at bounding box center [201, 143] width 4 height 4
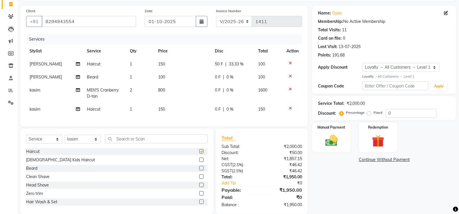
checkbox input "false"
click at [199, 170] on label at bounding box center [201, 168] width 4 height 4
click at [199, 170] on input "checkbox" at bounding box center [201, 169] width 4 height 4
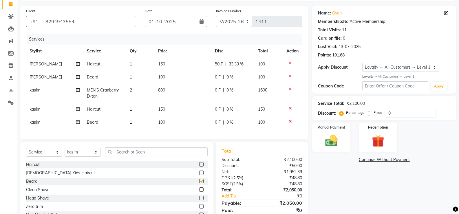
checkbox input "false"
click at [217, 110] on span "0 F" at bounding box center [218, 109] width 6 height 6
select select "60971"
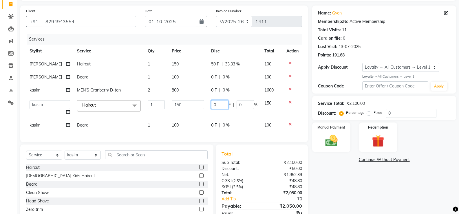
click at [219, 105] on input "0" at bounding box center [219, 104] width 17 height 9
type input "50"
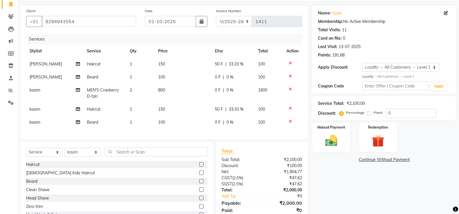
click at [233, 119] on td "0 F | 0 %" at bounding box center [233, 122] width 43 height 13
select select "60971"
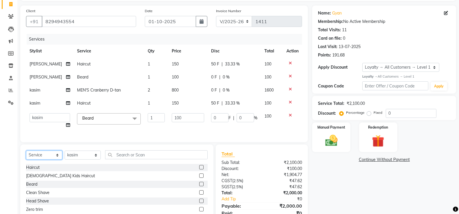
click at [45, 157] on select "Select Service Product Membership Package Voucher Prepaid Gift Card" at bounding box center [44, 155] width 36 height 9
select select "product"
click at [26, 155] on select "Select Service Product Membership Package Voucher Prepaid Gift Card" at bounding box center [44, 155] width 36 height 9
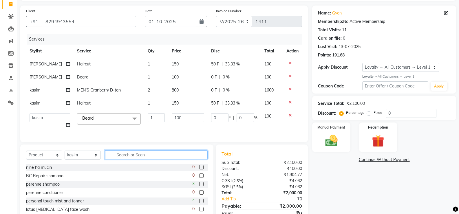
click at [200, 159] on input "text" at bounding box center [156, 154] width 103 height 9
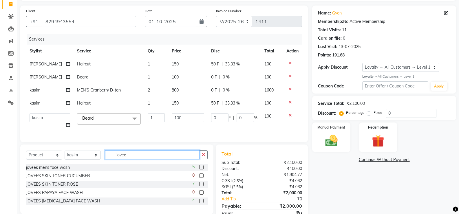
type input "jovee"
click at [200, 203] on label at bounding box center [201, 201] width 4 height 4
click at [200, 203] on input "checkbox" at bounding box center [201, 201] width 4 height 4
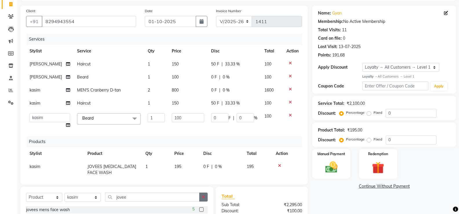
checkbox input "false"
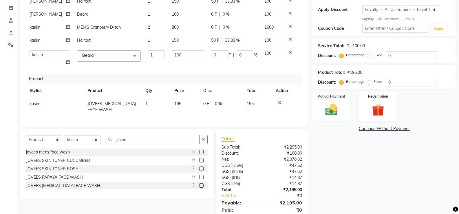
scroll to position [117, 0]
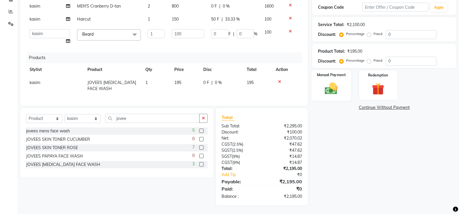
click at [331, 79] on div "Manual Payment" at bounding box center [332, 85] width 40 height 31
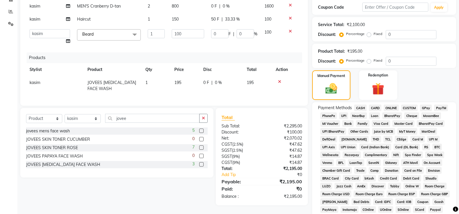
click at [429, 106] on span "GPay" at bounding box center [426, 108] width 12 height 7
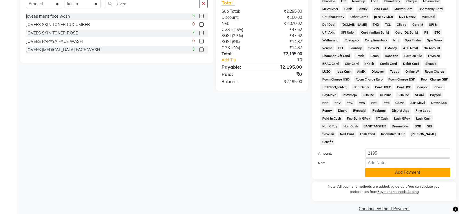
click at [427, 168] on button "Add Payment" at bounding box center [407, 172] width 85 height 9
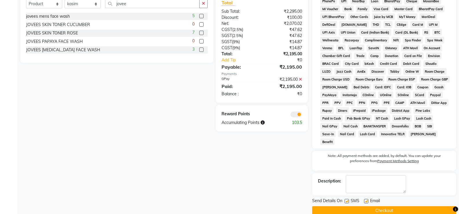
click at [431, 206] on button "Checkout" at bounding box center [384, 210] width 144 height 9
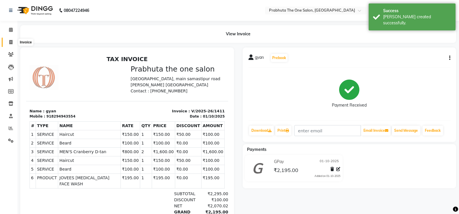
click at [10, 38] on link "Invoice" at bounding box center [9, 43] width 14 height 10
select select "service"
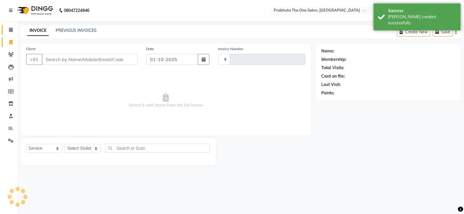
type input "1412"
click at [11, 26] on link "Calendar" at bounding box center [9, 30] width 14 height 10
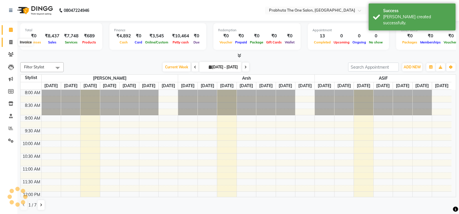
click at [12, 41] on icon at bounding box center [10, 42] width 3 height 4
select select "service"
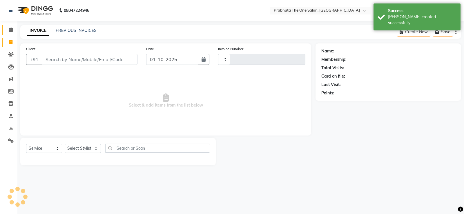
type input "1412"
select select "5326"
click at [11, 30] on icon at bounding box center [11, 30] width 4 height 4
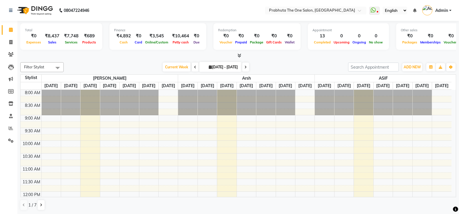
drag, startPoint x: 0, startPoint y: 194, endPoint x: 0, endPoint y: 145, distance: 48.7
click at [0, 187] on app-home "08047224946 Select Location × Prabhuta The One Salon, Rosera WhatsApp Status ✕ …" at bounding box center [229, 107] width 459 height 214
click at [6, 43] on span at bounding box center [11, 42] width 10 height 7
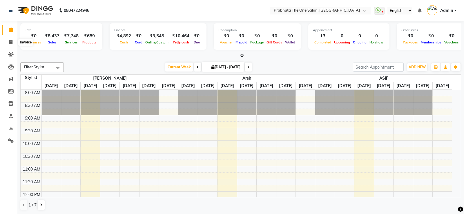
select select "5326"
select select "service"
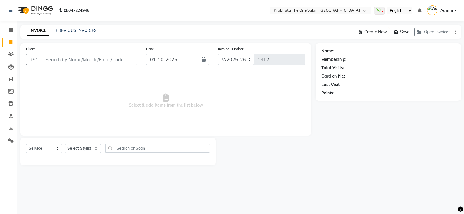
click at [121, 53] on div "Client +91" at bounding box center [82, 58] width 120 height 24
click at [122, 57] on input "Client" at bounding box center [90, 59] width 96 height 11
click at [114, 62] on input "Client" at bounding box center [90, 59] width 96 height 11
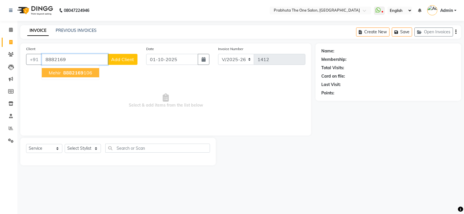
click at [56, 68] on button "mehir 8882169 106" at bounding box center [70, 72] width 57 height 9
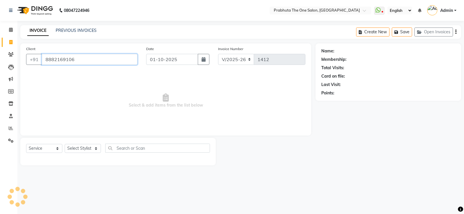
type input "8882169106"
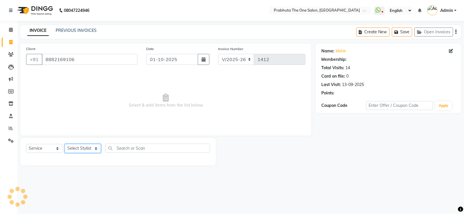
click at [85, 147] on select "Select Stylist anamika Arsh ASIF ausween thapa devika Divya kashyap Gurmeet kas…" at bounding box center [83, 148] width 36 height 9
select select "1: Object"
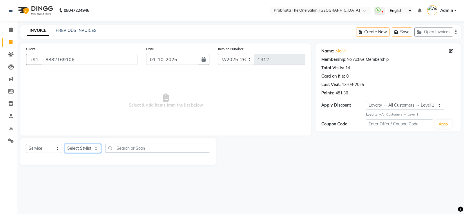
select select "82692"
click at [65, 144] on select "Select Stylist anamika Arsh ASIF ausween thapa devika Divya kashyap Gurmeet kas…" at bounding box center [83, 148] width 36 height 9
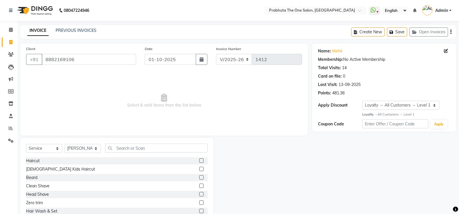
click at [199, 161] on label at bounding box center [201, 161] width 4 height 4
click at [199, 161] on input "checkbox" at bounding box center [201, 161] width 4 height 4
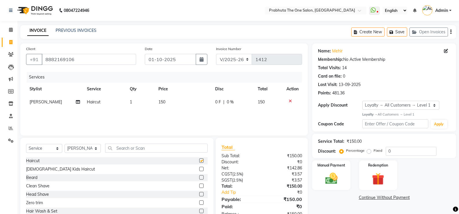
checkbox input "false"
click at [199, 178] on label at bounding box center [201, 177] width 4 height 4
click at [199, 178] on input "checkbox" at bounding box center [201, 178] width 4 height 4
checkbox input "false"
click at [231, 103] on span "0 %" at bounding box center [230, 102] width 7 height 6
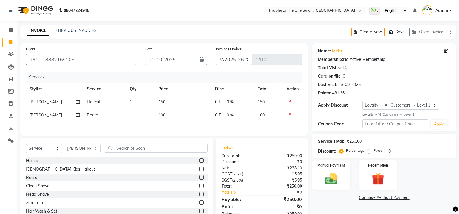
select select "82692"
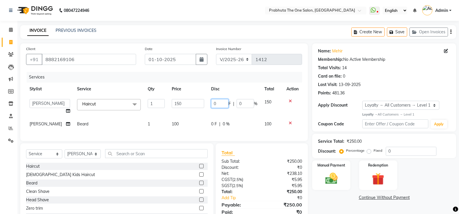
click at [221, 103] on input "0" at bounding box center [219, 103] width 17 height 9
type input "50"
click at [335, 169] on div "Manual Payment" at bounding box center [332, 175] width 40 height 31
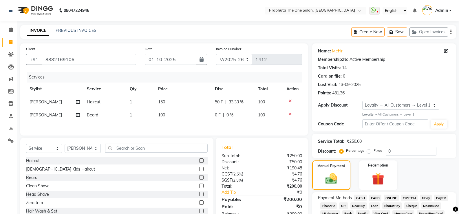
click at [427, 198] on span "GPay" at bounding box center [426, 198] width 12 height 7
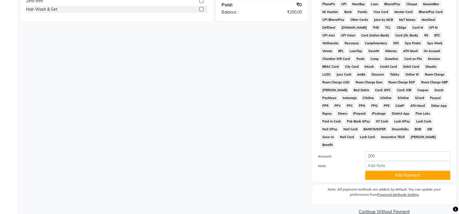
scroll to position [205, 0]
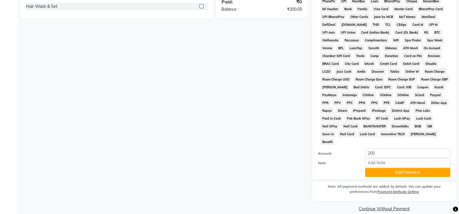
click at [418, 160] on div "Note:" at bounding box center [384, 164] width 141 height 10
click at [413, 168] on button "Add Payment" at bounding box center [407, 172] width 85 height 9
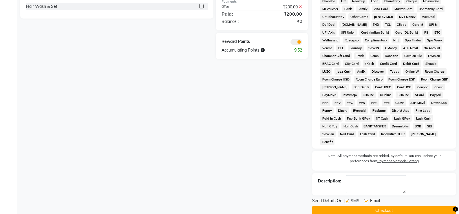
click at [389, 206] on button "Checkout" at bounding box center [384, 210] width 144 height 9
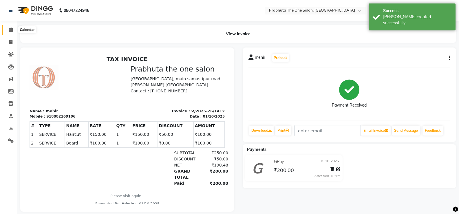
click at [9, 31] on icon at bounding box center [11, 30] width 4 height 4
